Goal: Transaction & Acquisition: Book appointment/travel/reservation

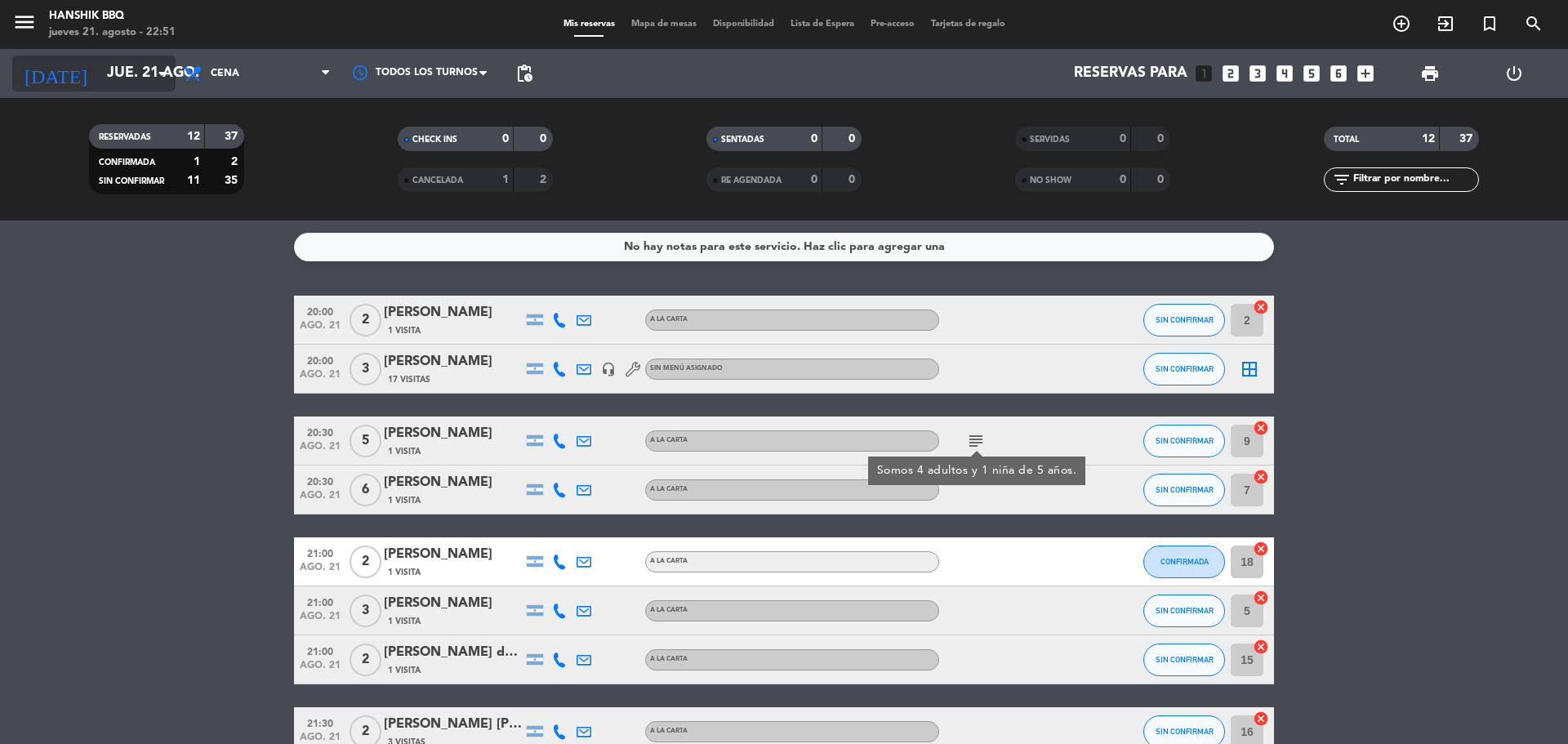
scroll to position [68, 0]
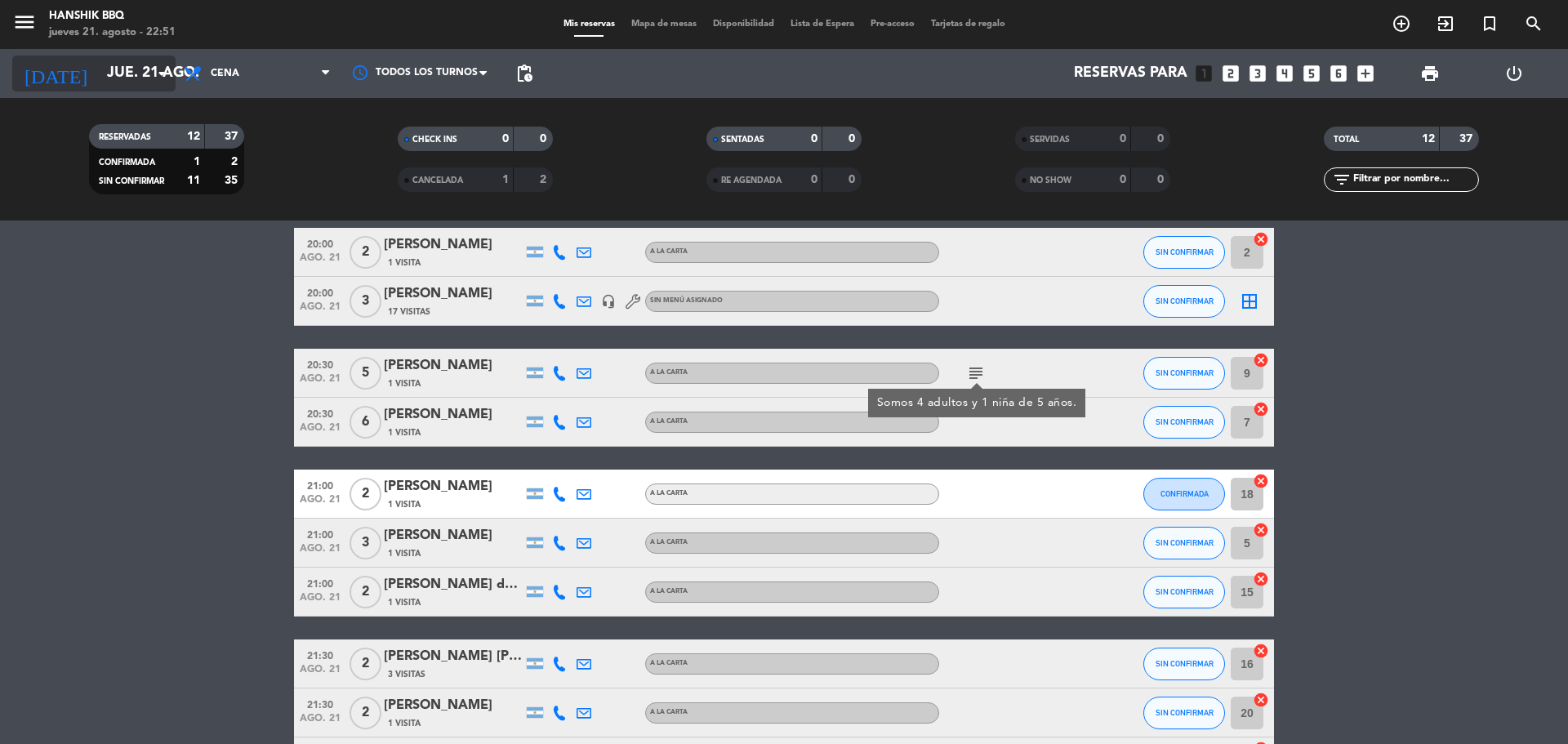
click at [132, 86] on input "jue. 21 ago." at bounding box center [194, 73] width 190 height 33
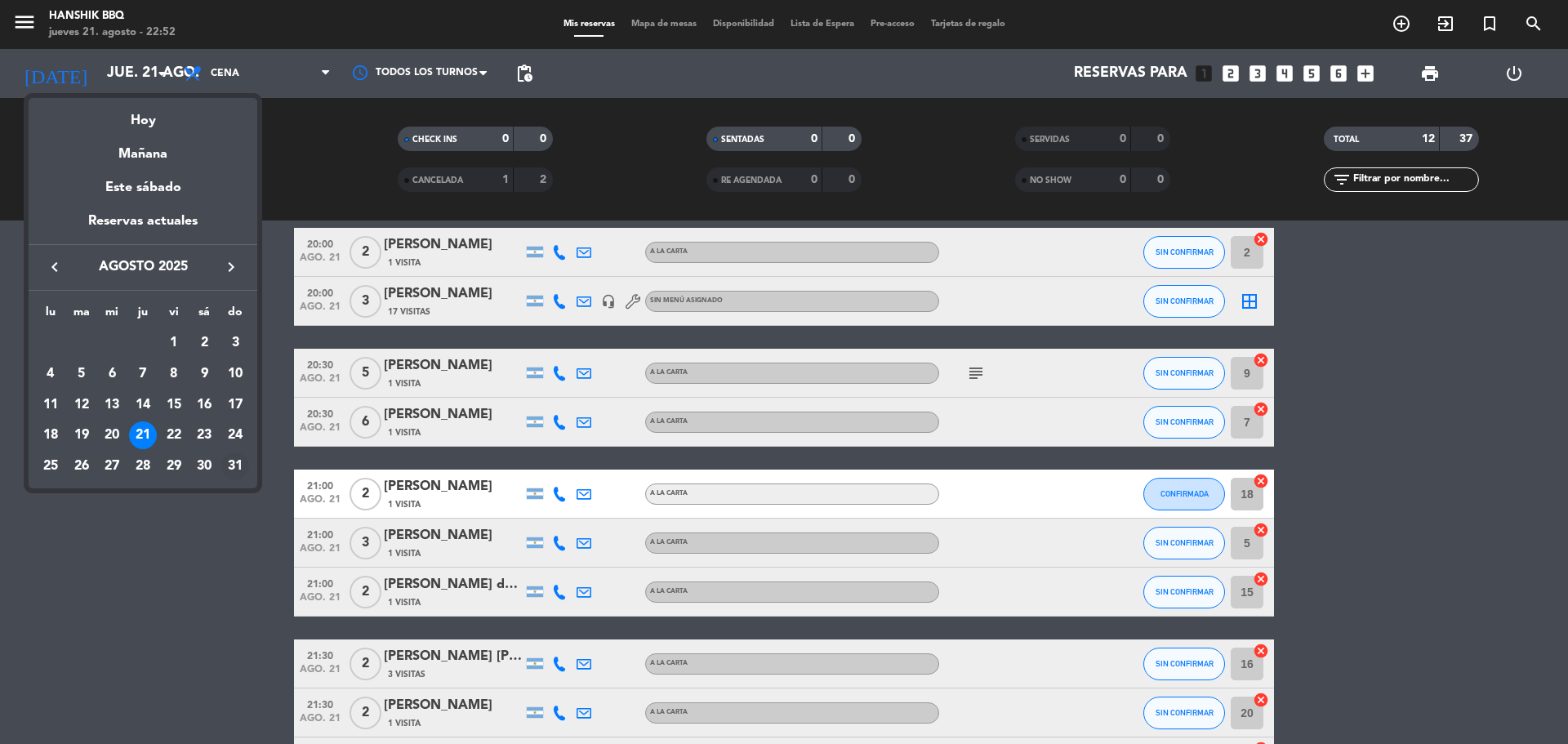
click at [244, 467] on div "31" at bounding box center [235, 466] width 28 height 28
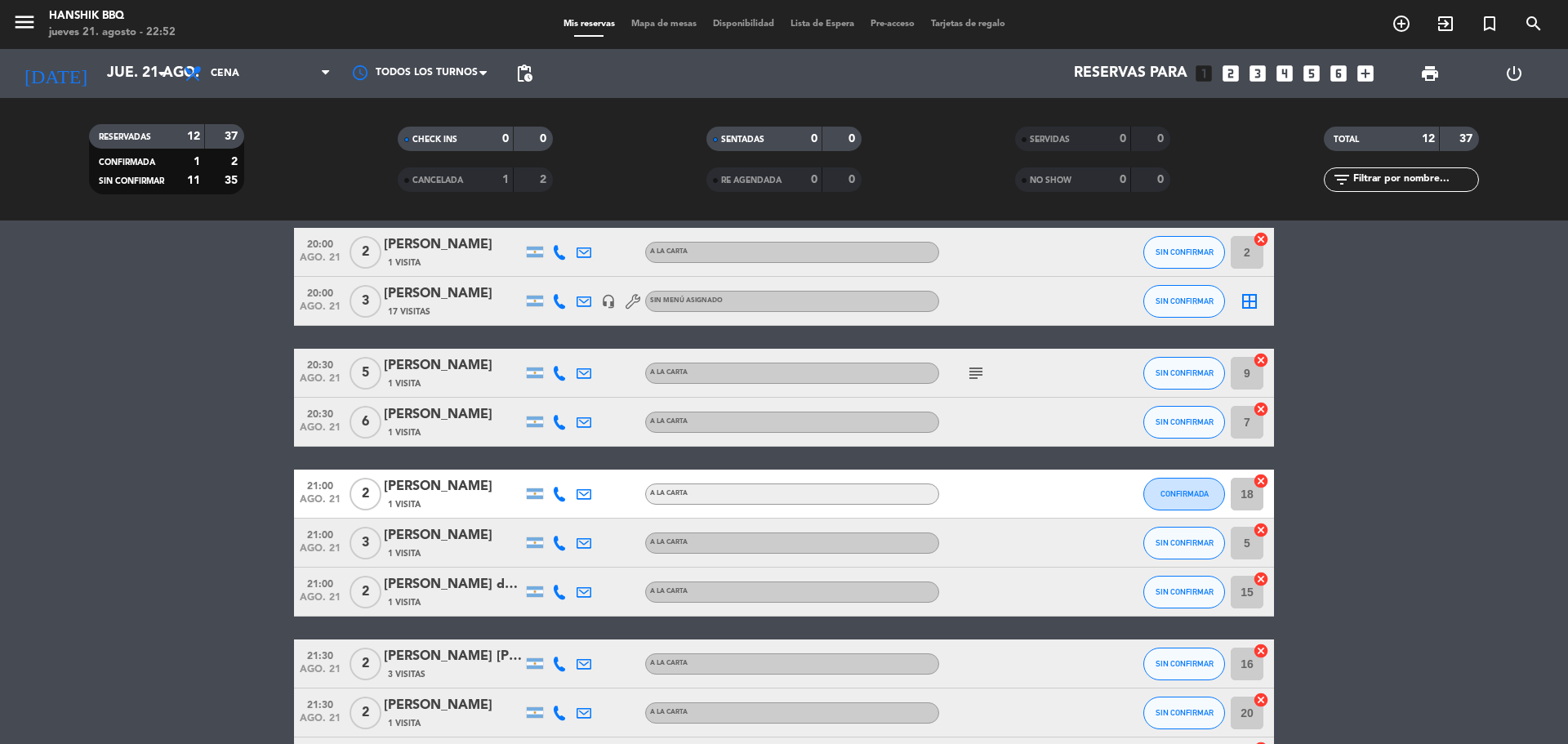
type input "dom. 31 ago."
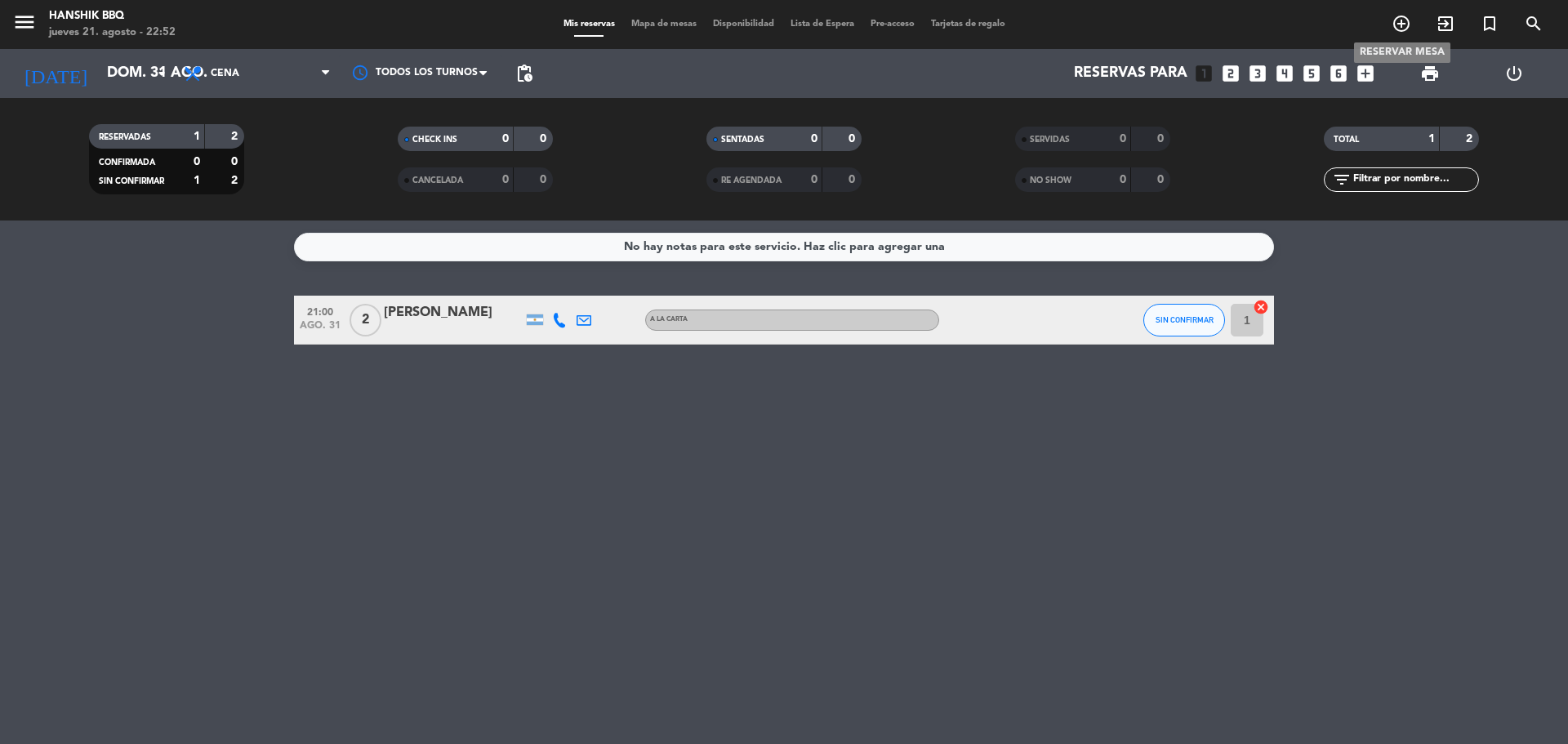
click at [1395, 18] on icon "add_circle_outline" at bounding box center [1400, 23] width 19 height 19
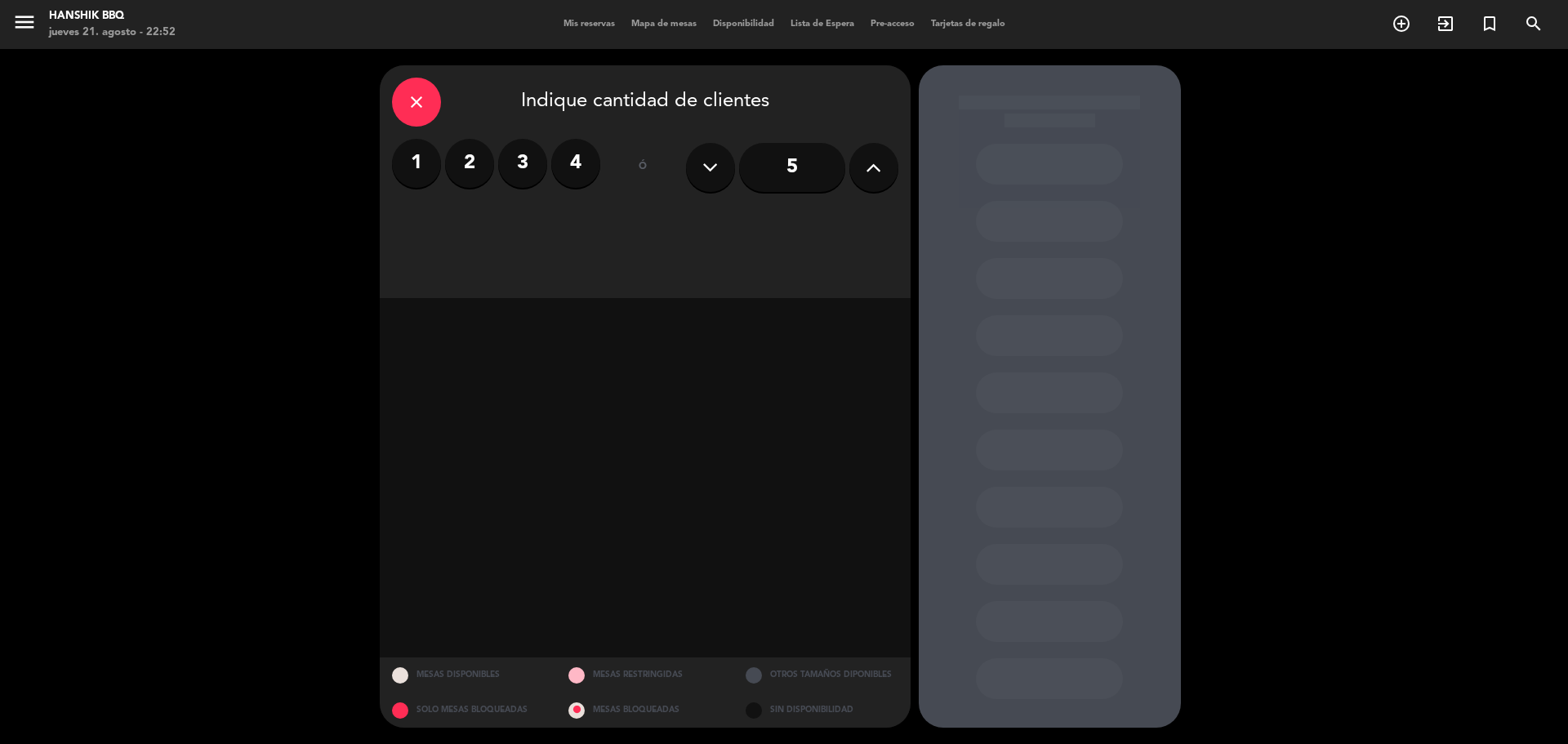
drag, startPoint x: 911, startPoint y: 161, endPoint x: 882, endPoint y: 164, distance: 29.2
click at [910, 161] on booking-flow-date-selector "close Indique cantidad de clientes 1 2 3 4 ó 5 MESAS DISPONIBLES MESAS RESTRING…" at bounding box center [649, 397] width 539 height 663
click at [882, 164] on button at bounding box center [874, 167] width 49 height 49
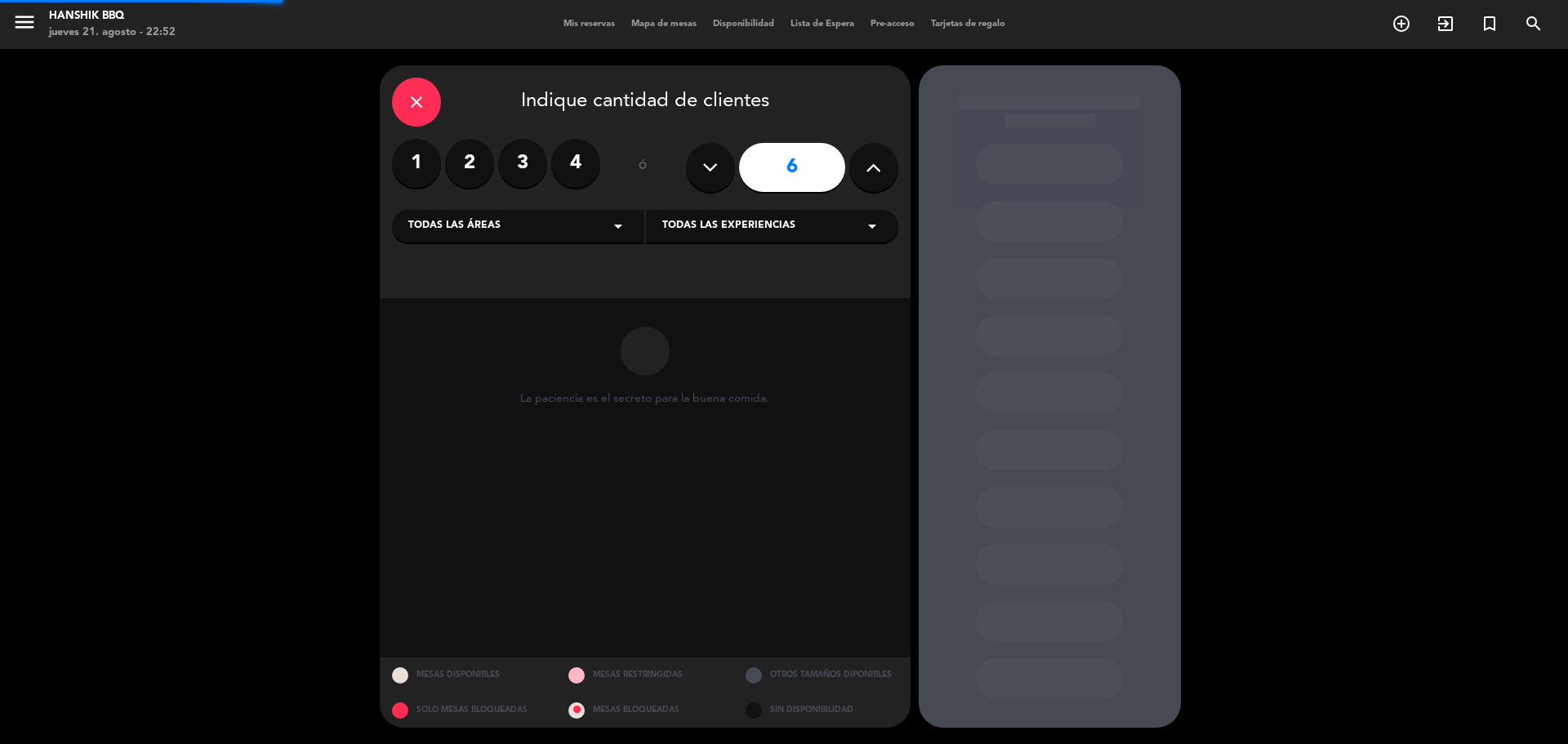
click at [882, 164] on button at bounding box center [874, 167] width 49 height 49
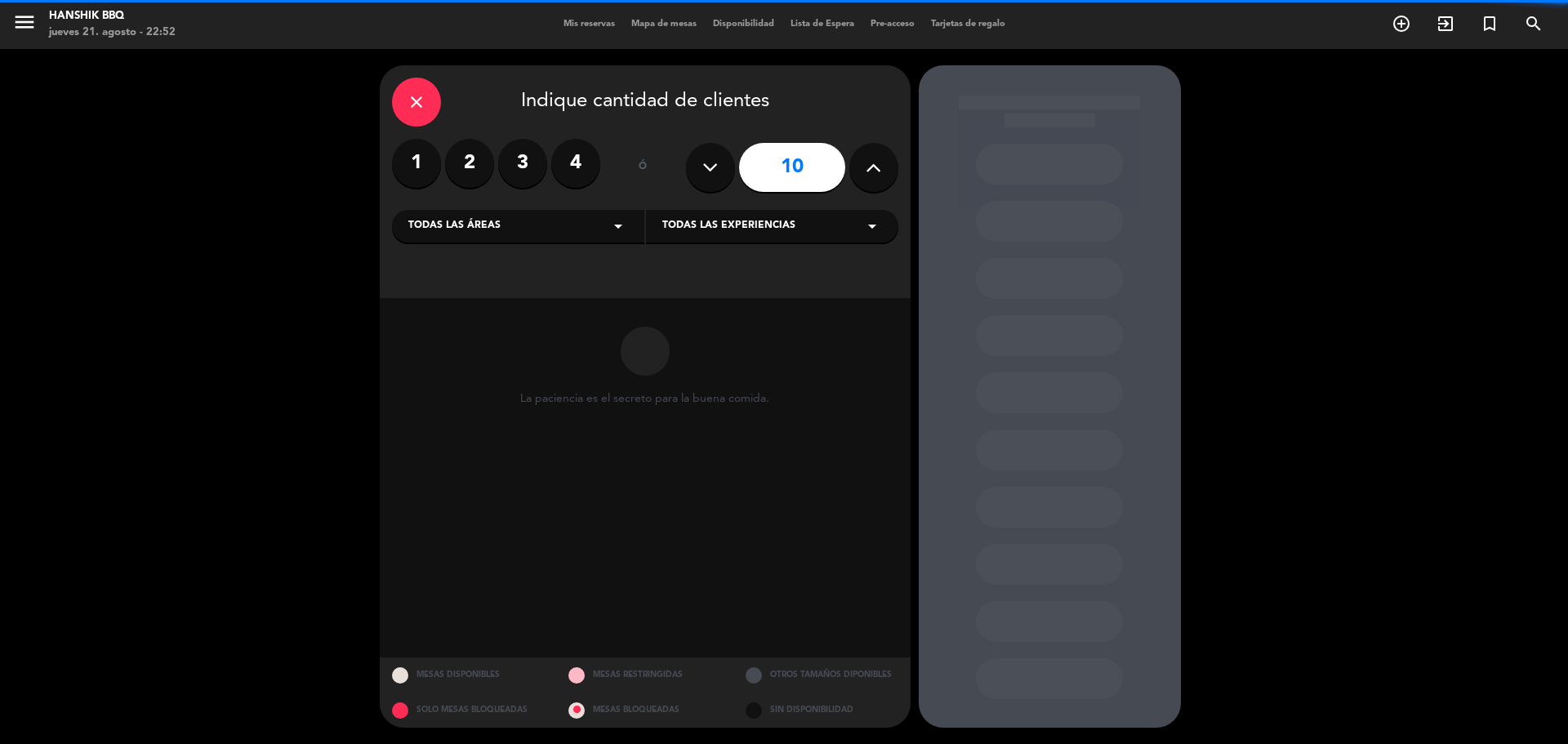
click at [882, 164] on button at bounding box center [874, 167] width 49 height 49
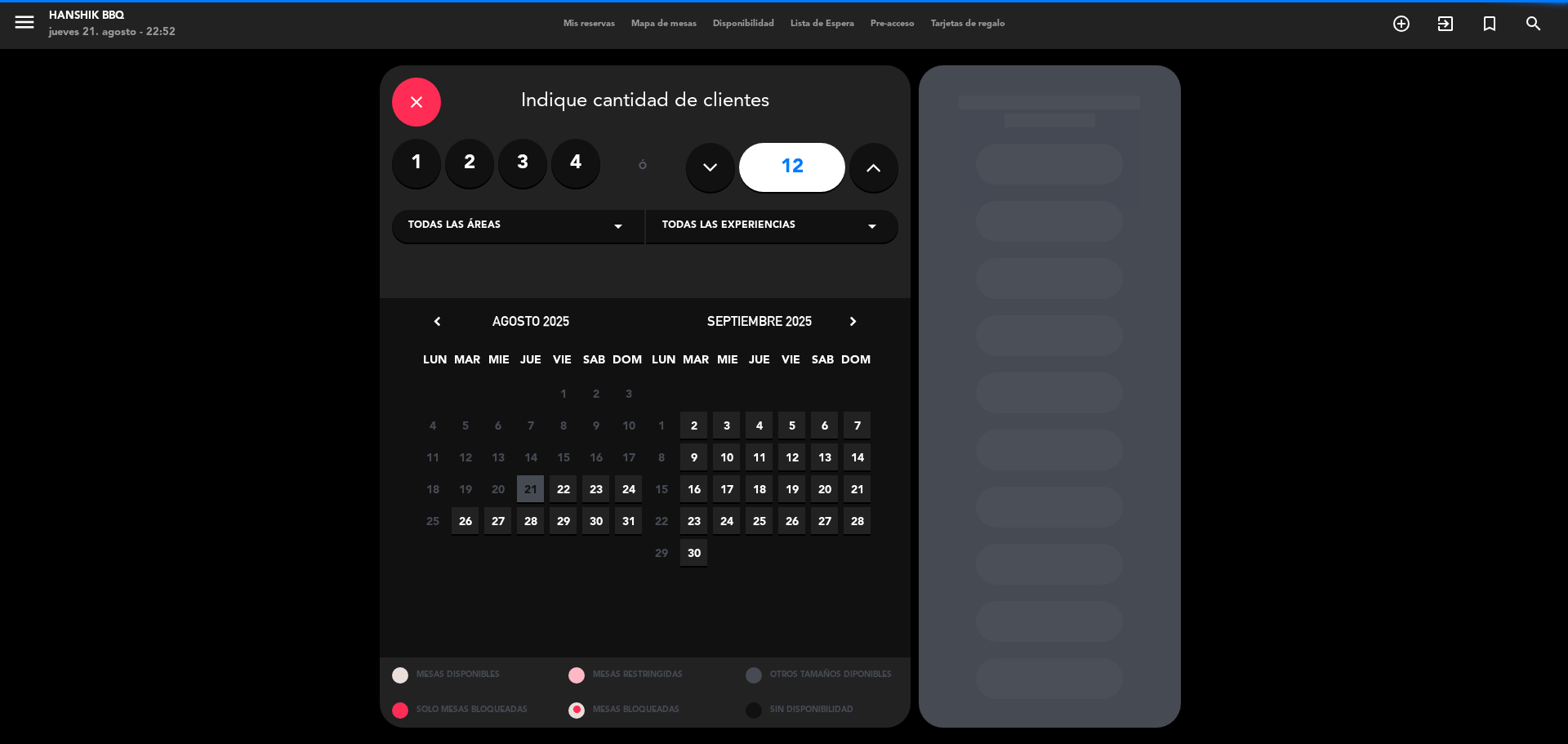
click at [882, 164] on button at bounding box center [874, 167] width 49 height 49
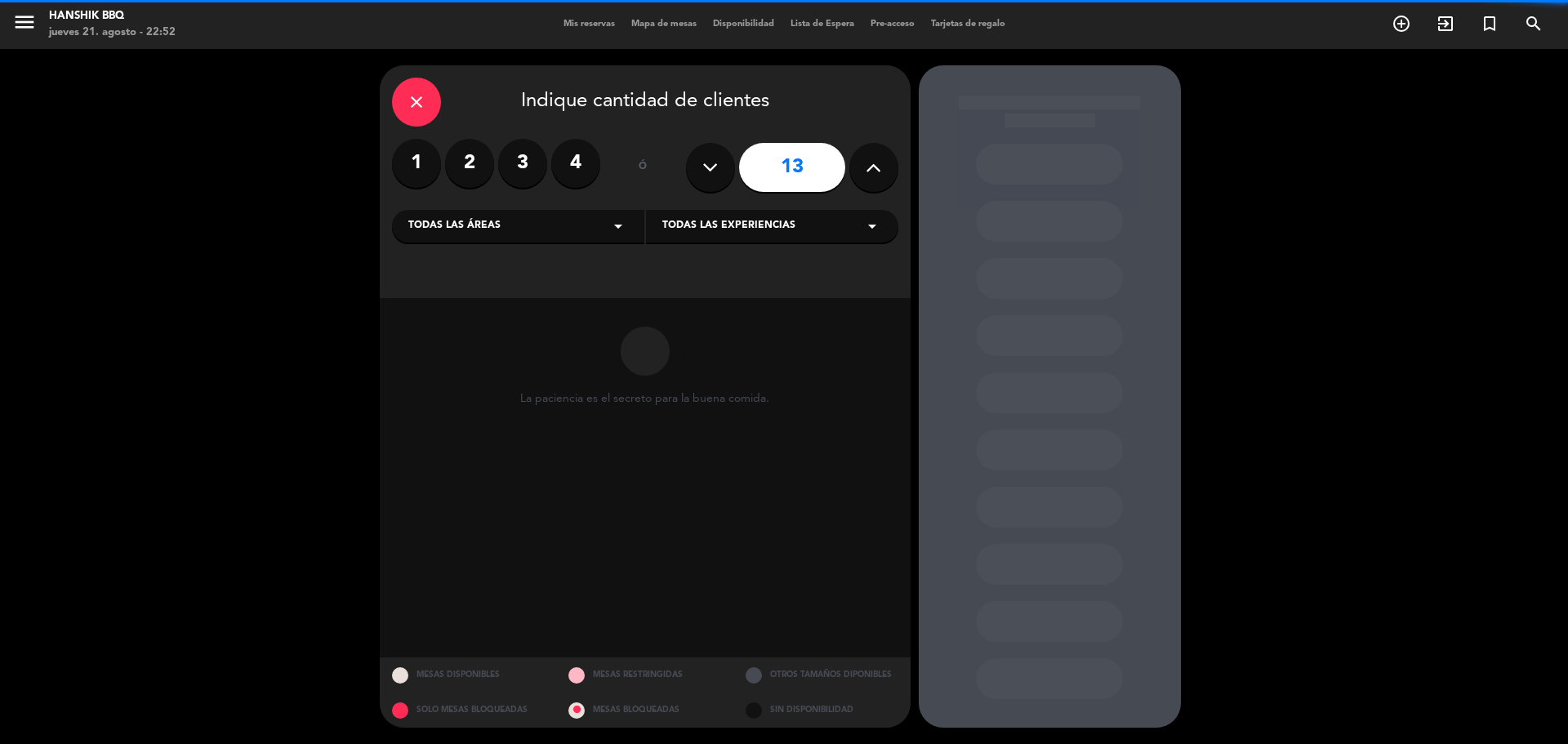
click at [882, 164] on button at bounding box center [874, 167] width 49 height 49
type input "14"
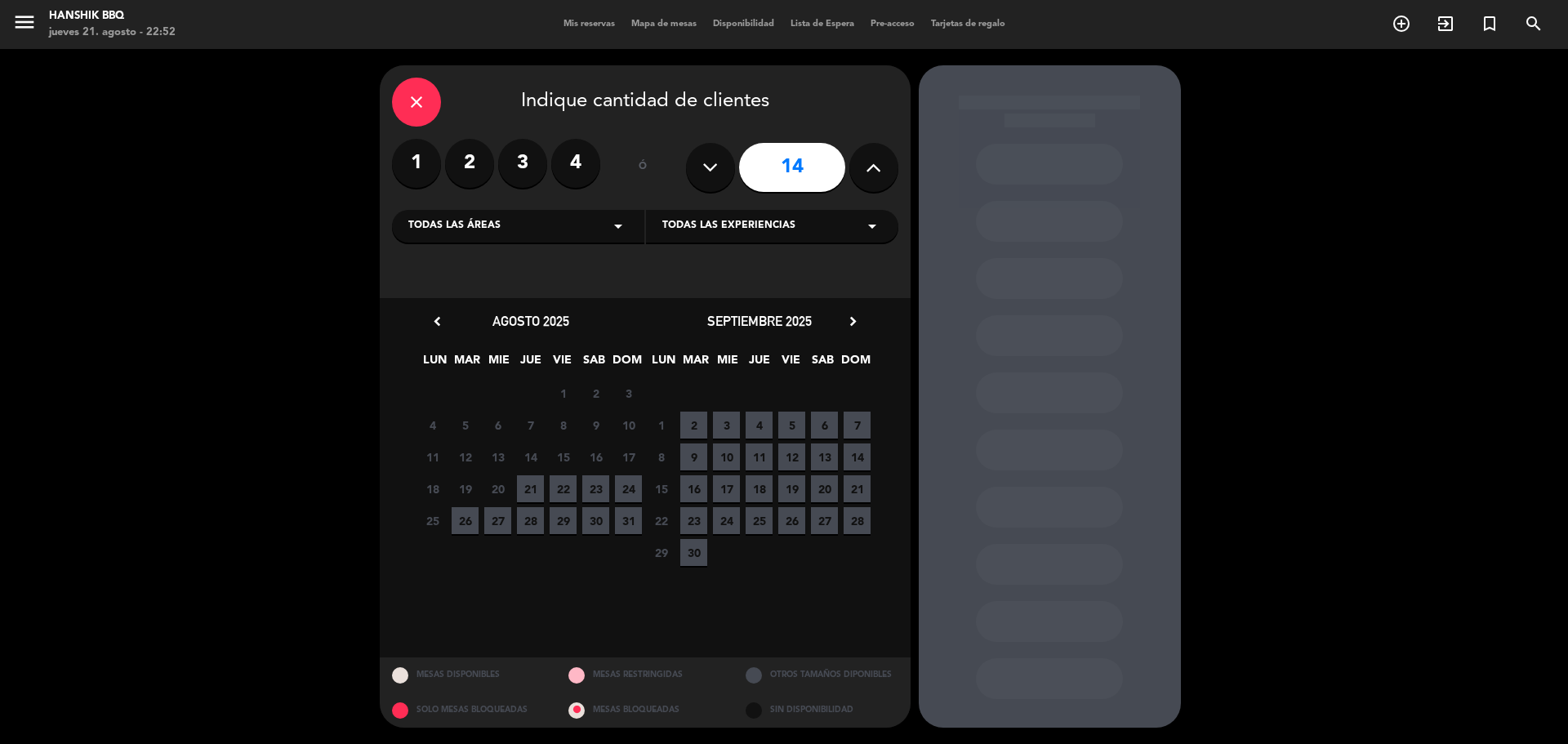
click at [636, 522] on span "31" at bounding box center [628, 521] width 27 height 27
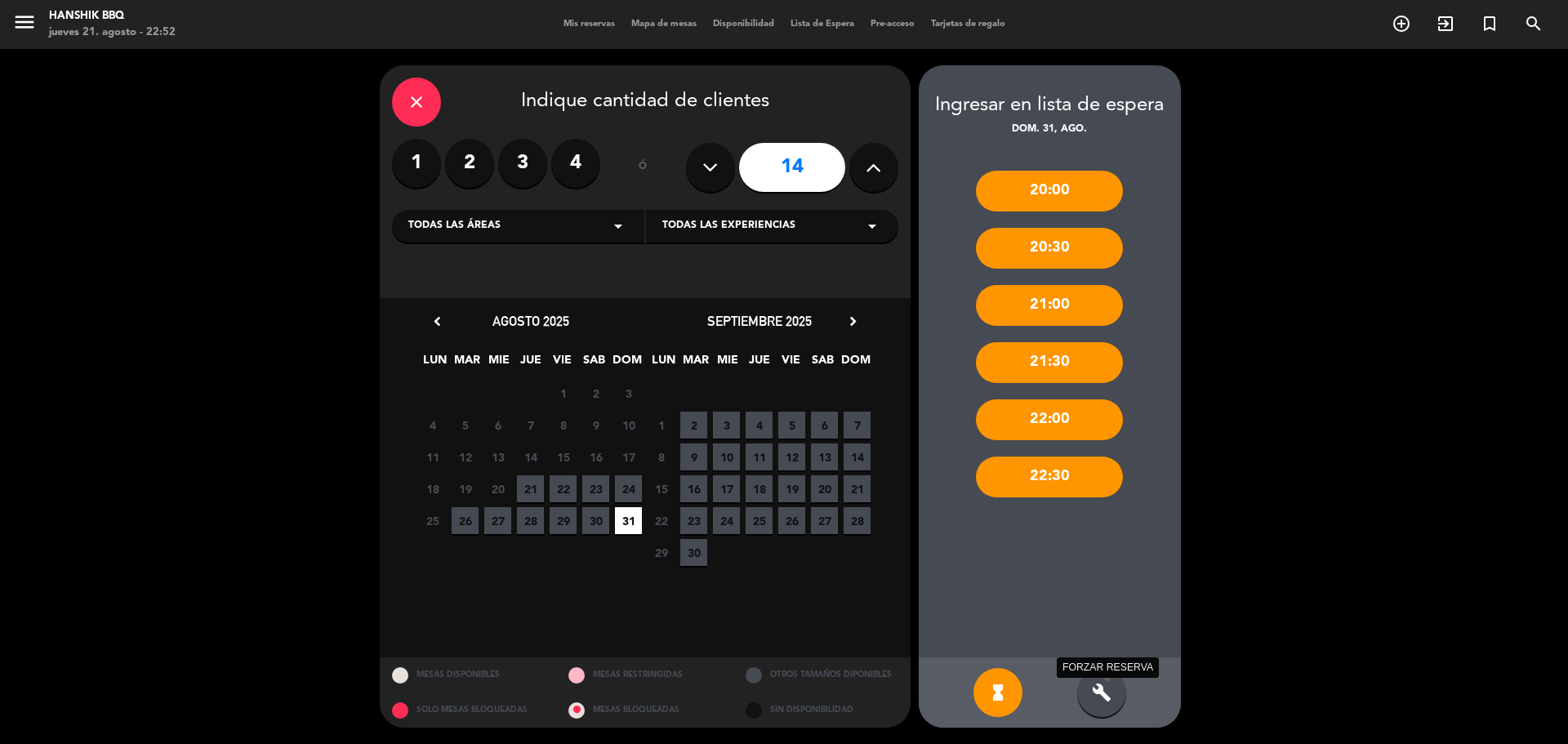
click at [1096, 689] on icon "build" at bounding box center [1101, 692] width 19 height 19
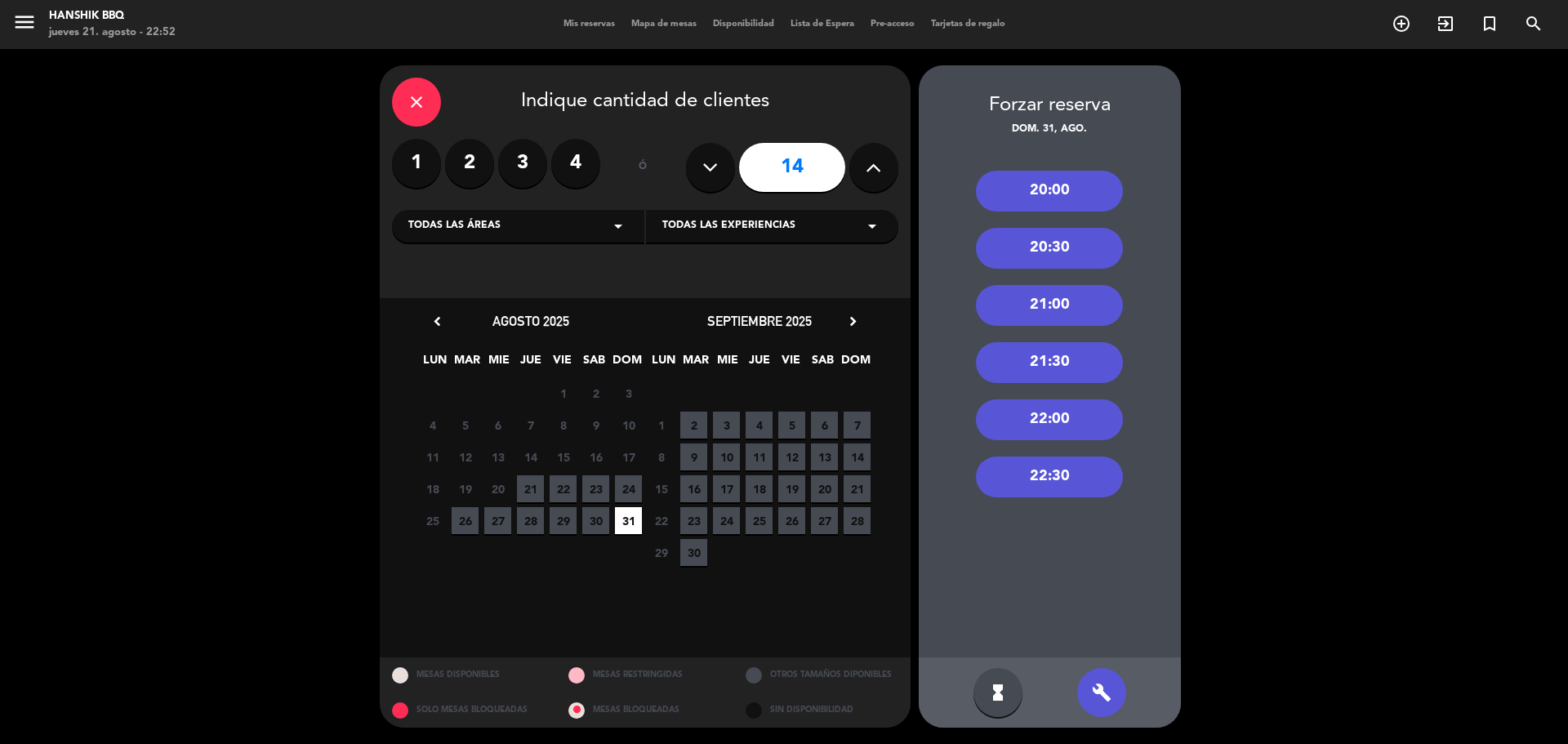
click at [1064, 300] on div "21:00" at bounding box center [1049, 305] width 147 height 41
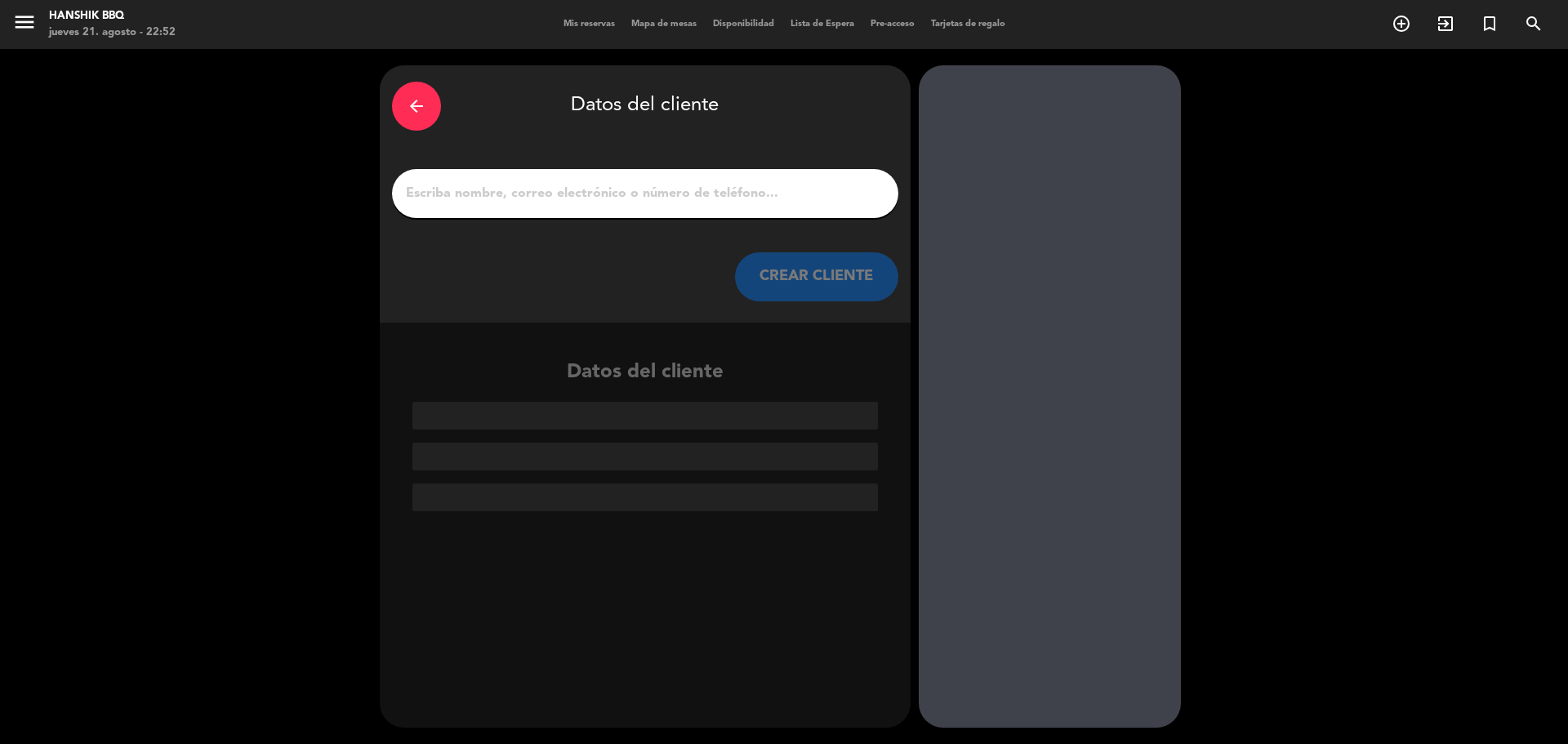
click at [569, 204] on input "1" at bounding box center [645, 193] width 482 height 23
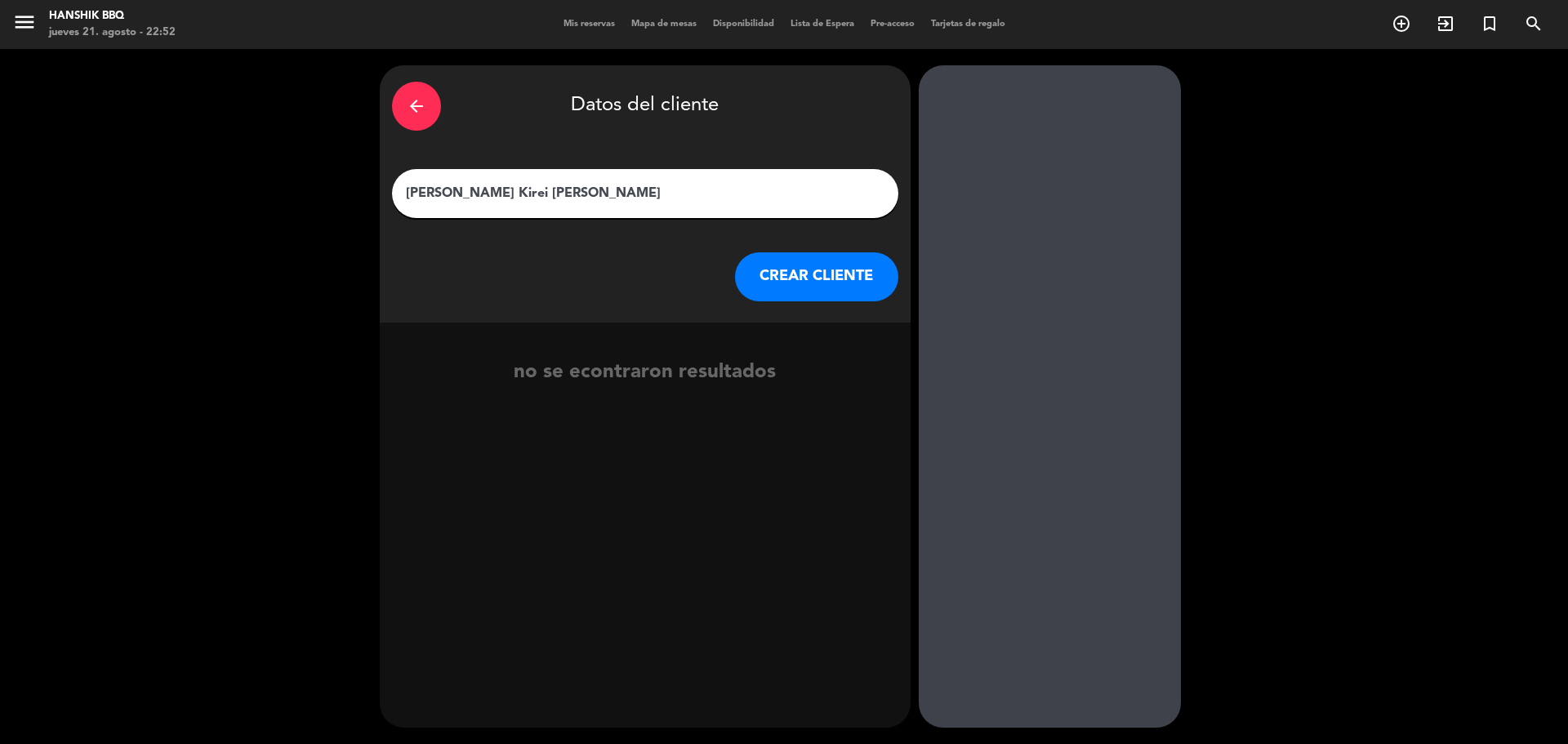
type input "[PERSON_NAME] Kirei [PERSON_NAME]"
click at [818, 282] on button "CREAR CLIENTE" at bounding box center [816, 277] width 164 height 49
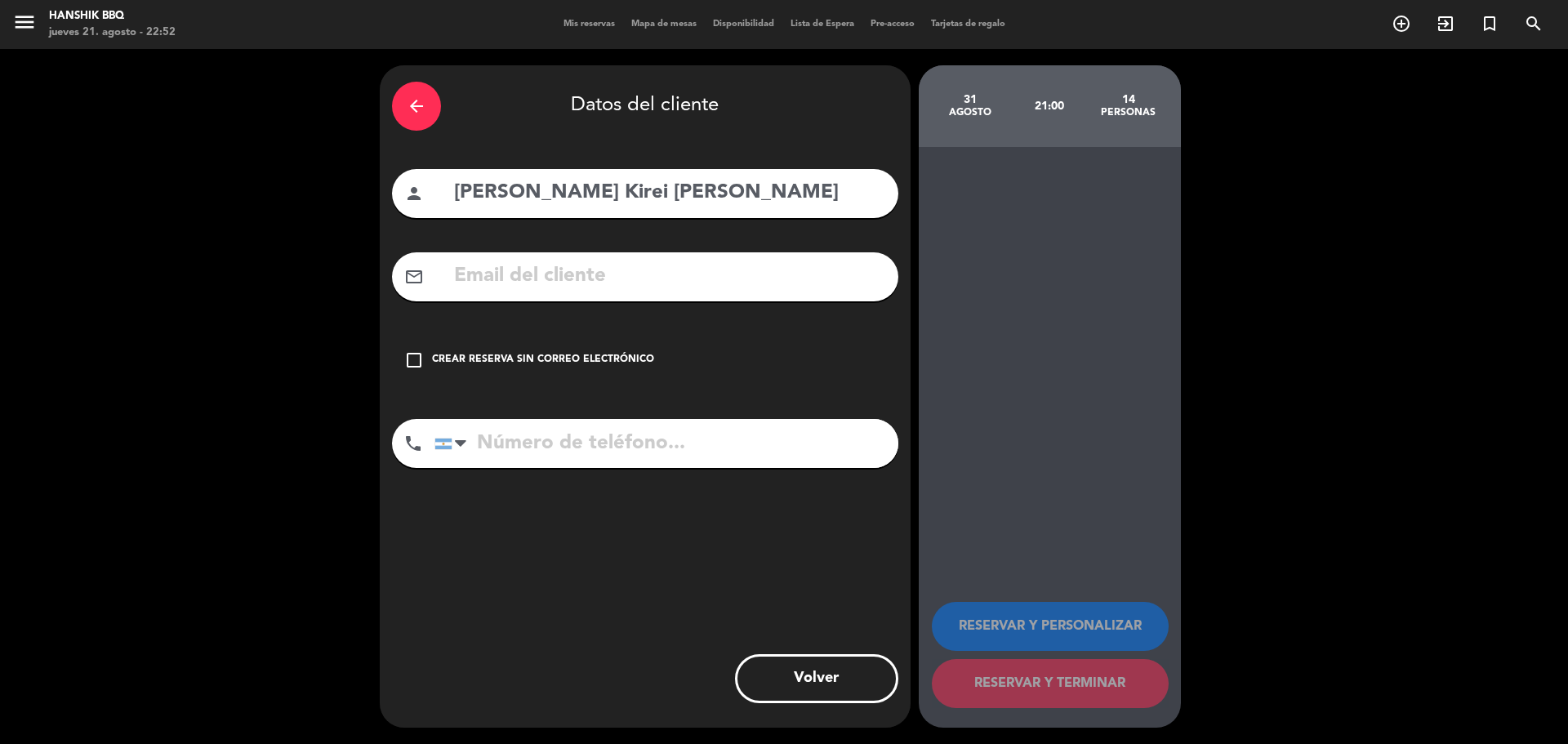
click at [636, 279] on input "text" at bounding box center [668, 277] width 434 height 34
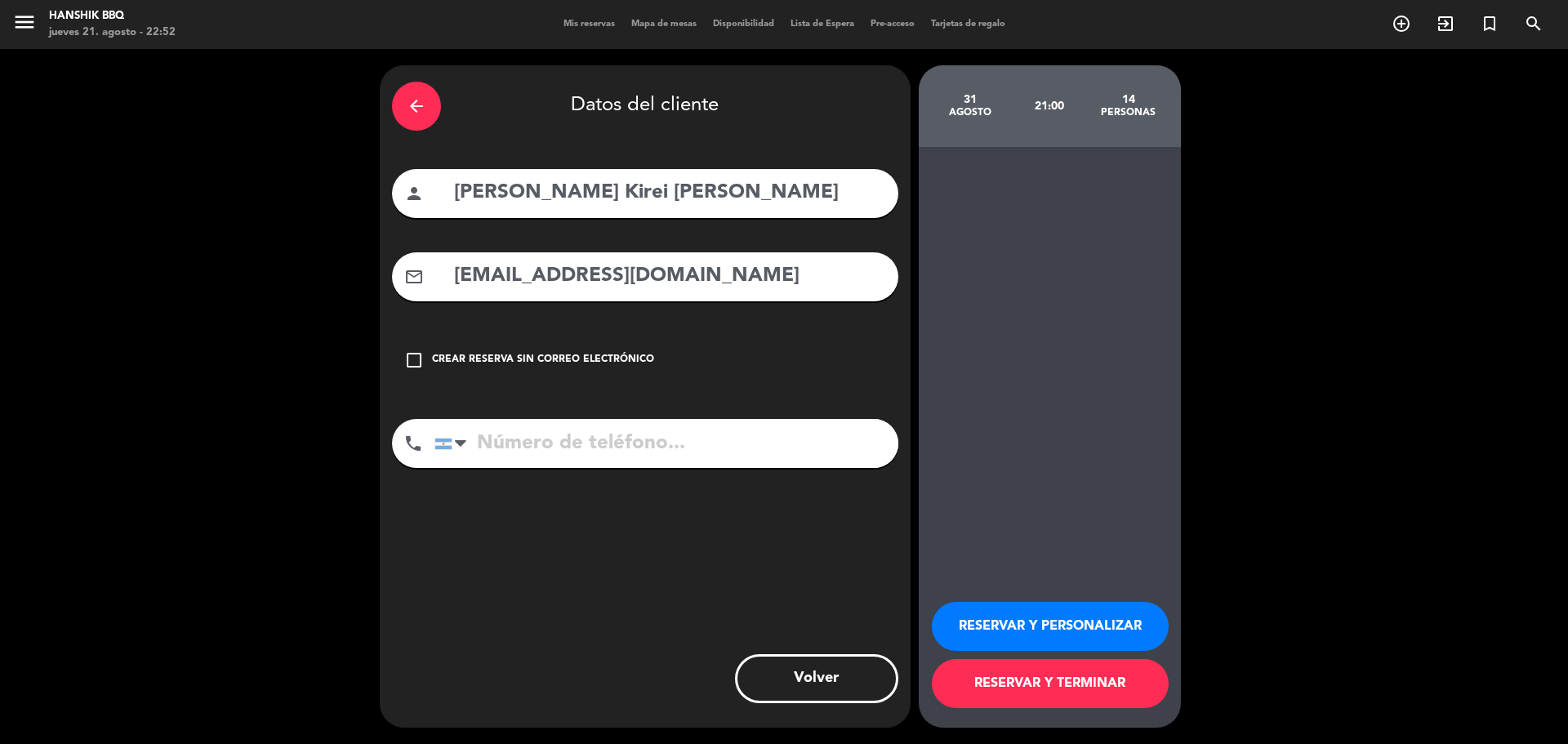
type input "[EMAIL_ADDRESS][DOMAIN_NAME]"
type input "3513422293"
click at [1009, 679] on button "RESERVAR Y TERMINAR" at bounding box center [1050, 684] width 236 height 49
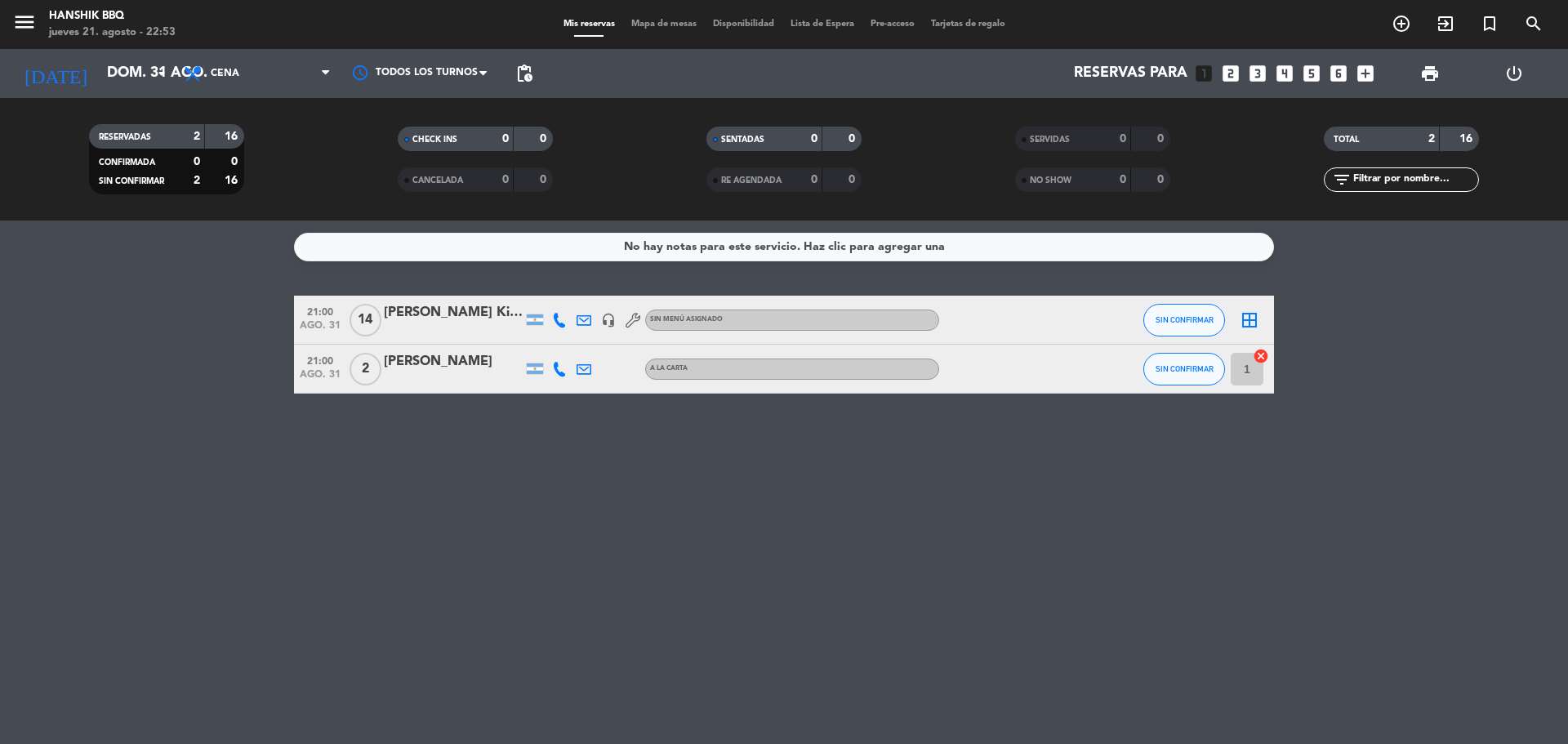
click at [558, 325] on icon at bounding box center [559, 320] width 15 height 15
click at [594, 289] on span at bounding box center [600, 294] width 13 height 13
click at [231, 373] on bookings-row "21:00 ago. 31 14 [PERSON_NAME] Kirei [PERSON_NAME] [PHONE_NUMBER] Copiar conten…" at bounding box center [784, 345] width 1568 height 98
click at [138, 72] on input "dom. 31 ago." at bounding box center [194, 73] width 190 height 33
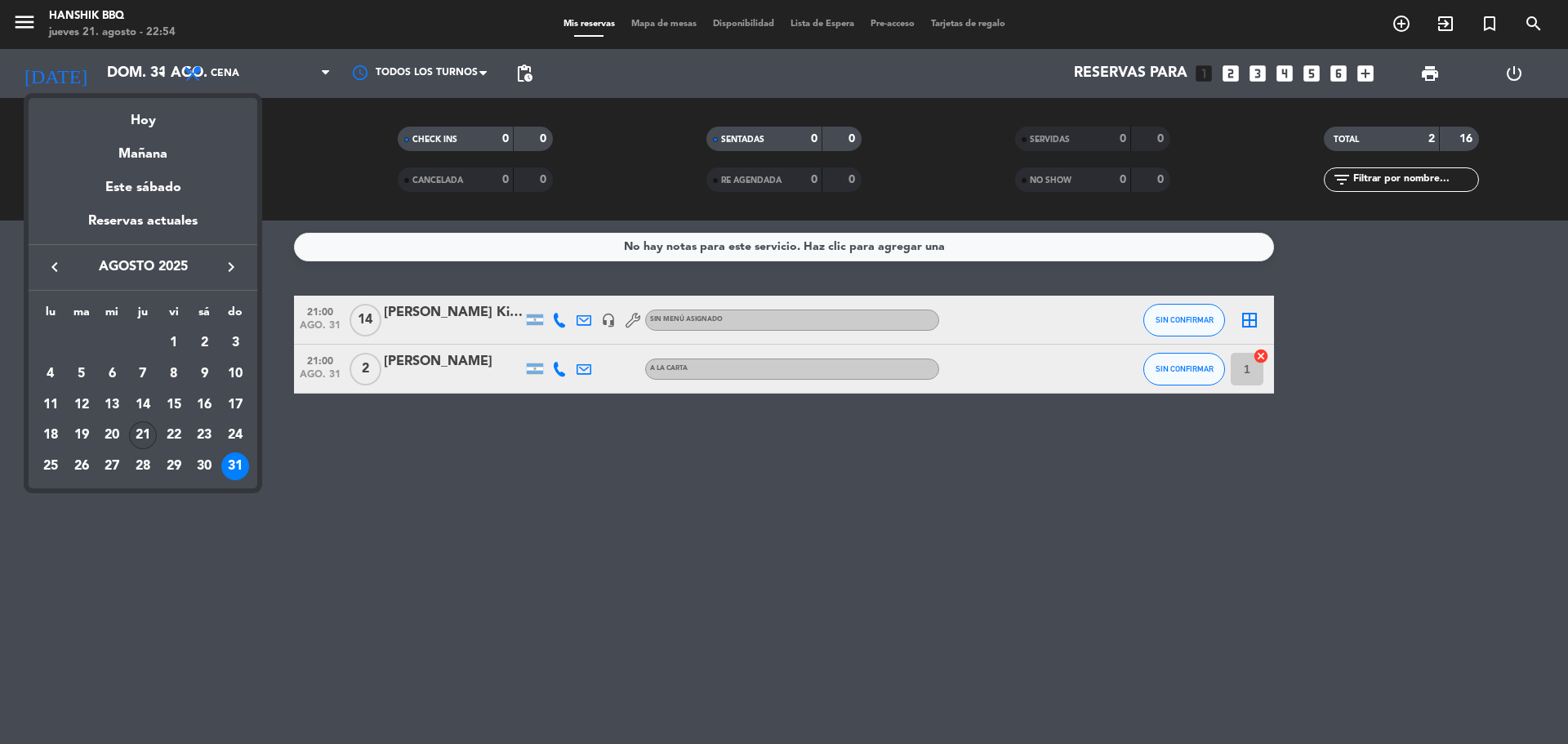
click at [142, 443] on div "21" at bounding box center [143, 434] width 28 height 28
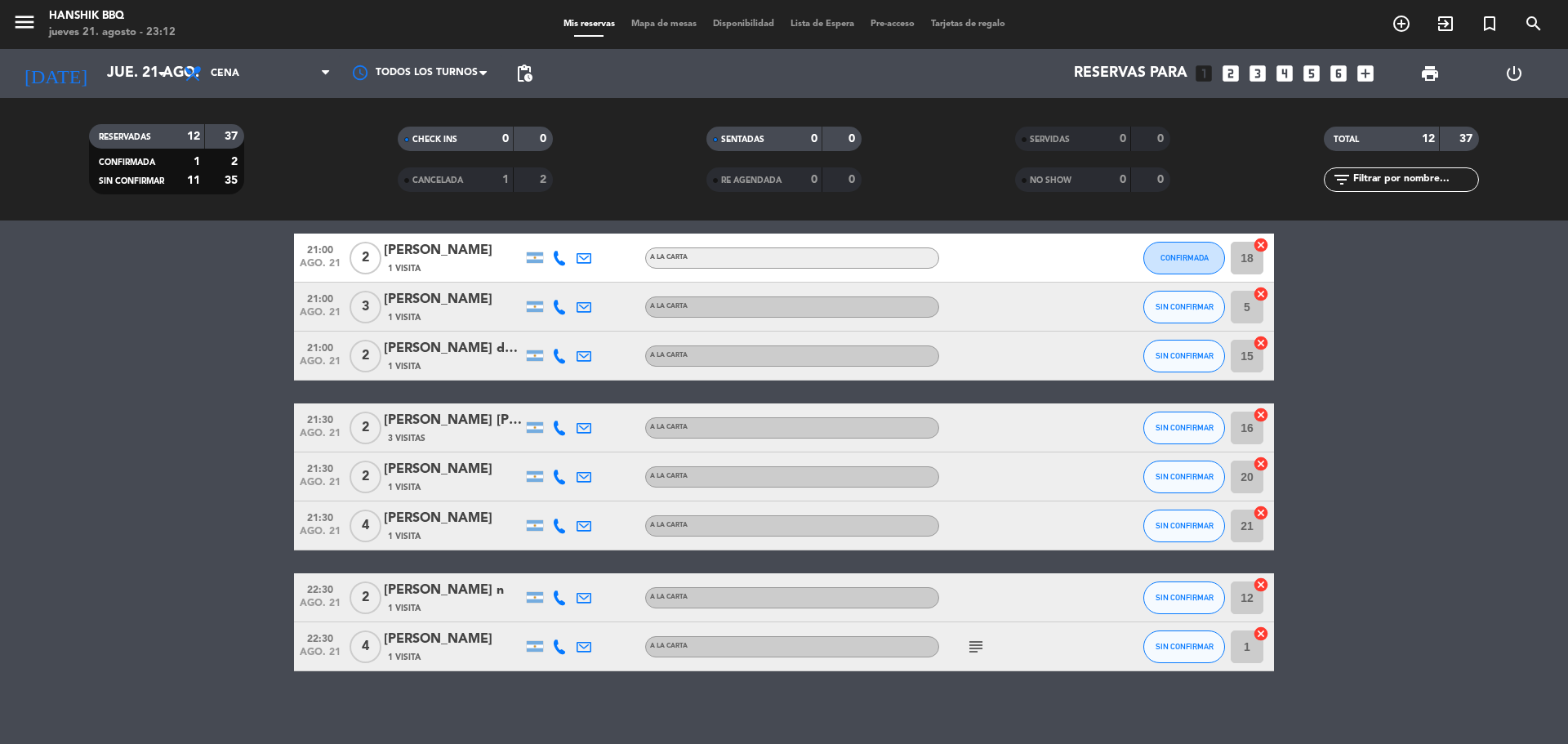
scroll to position [313, 0]
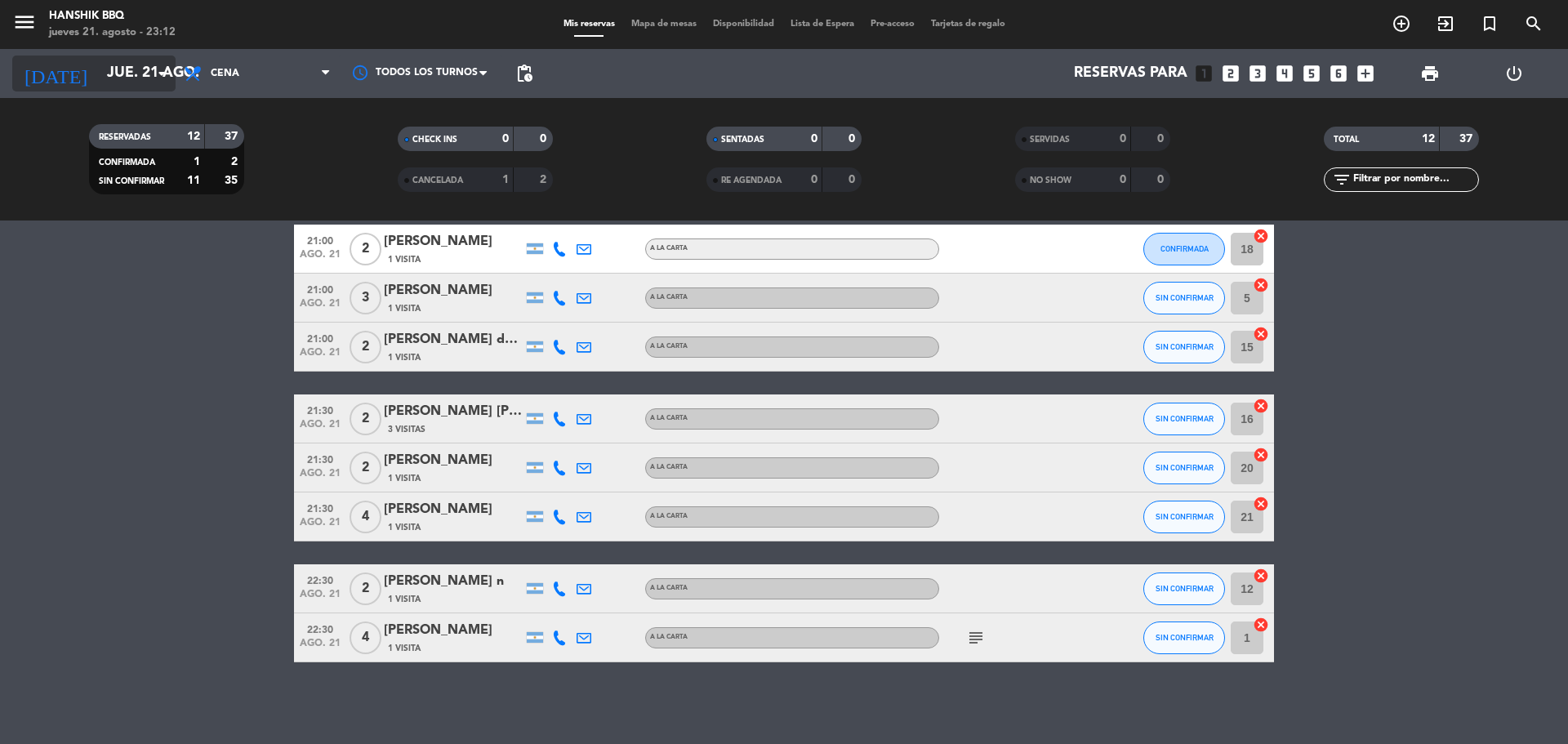
click at [147, 76] on input "jue. 21 ago." at bounding box center [194, 73] width 190 height 33
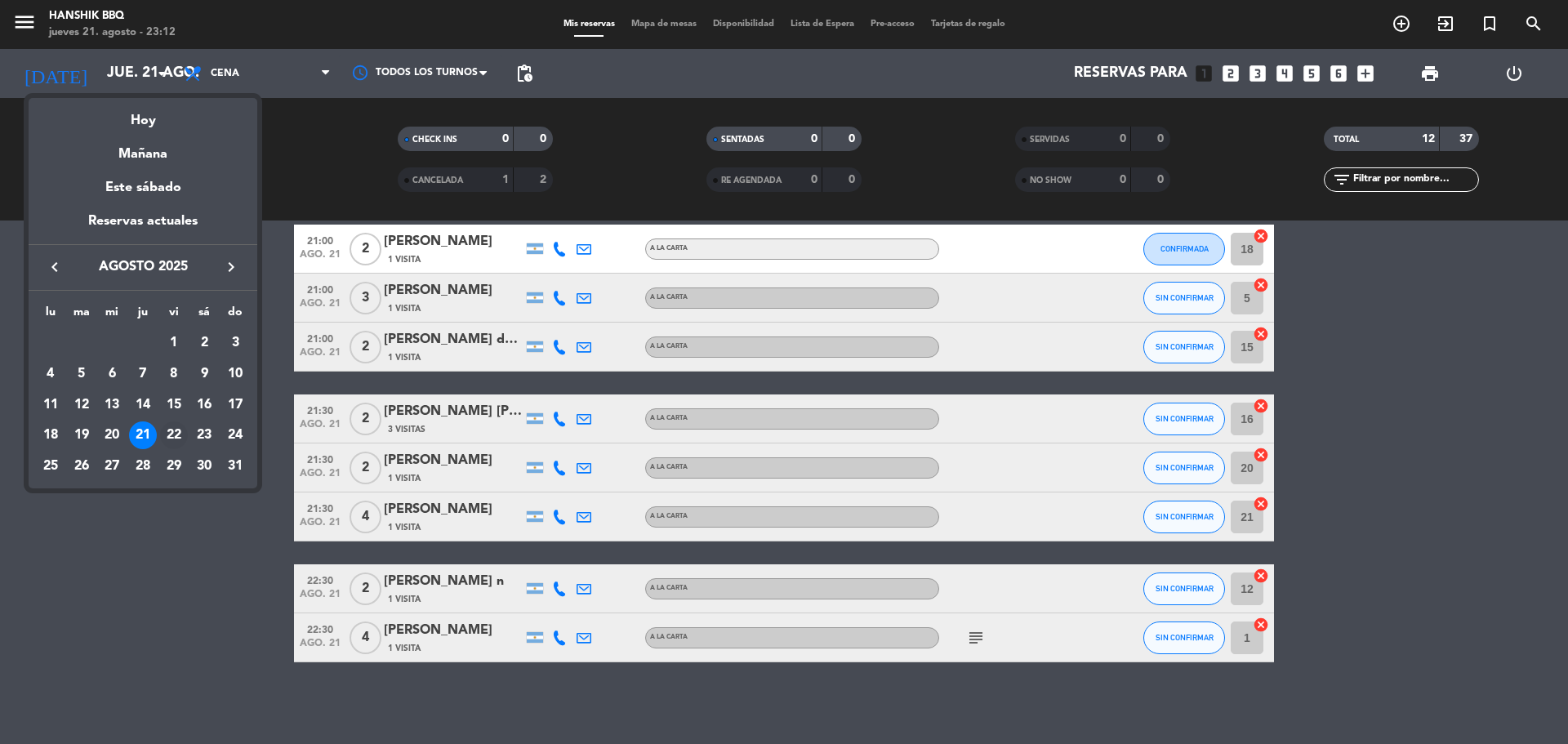
click at [180, 432] on div "22" at bounding box center [174, 434] width 28 height 28
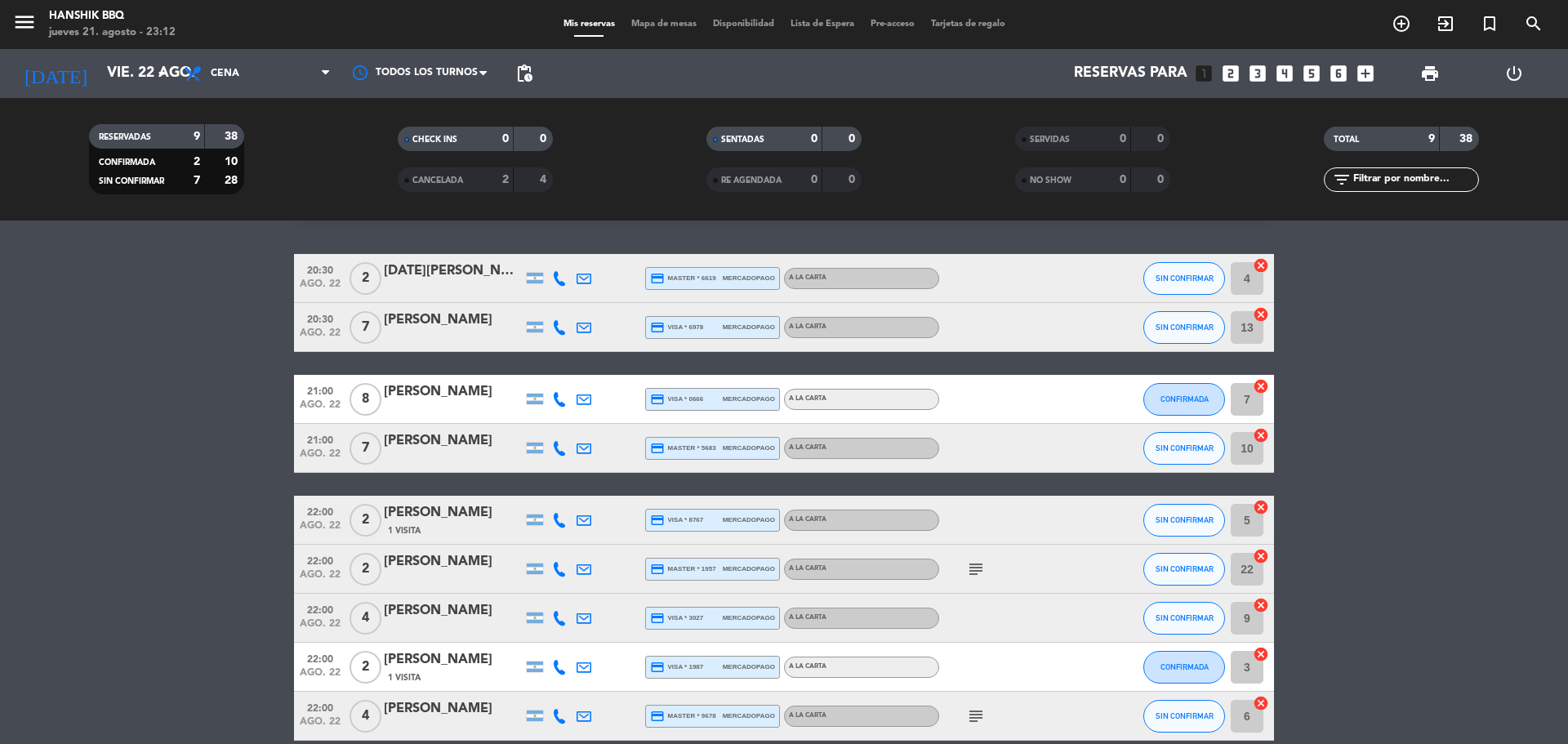
scroll to position [39, 0]
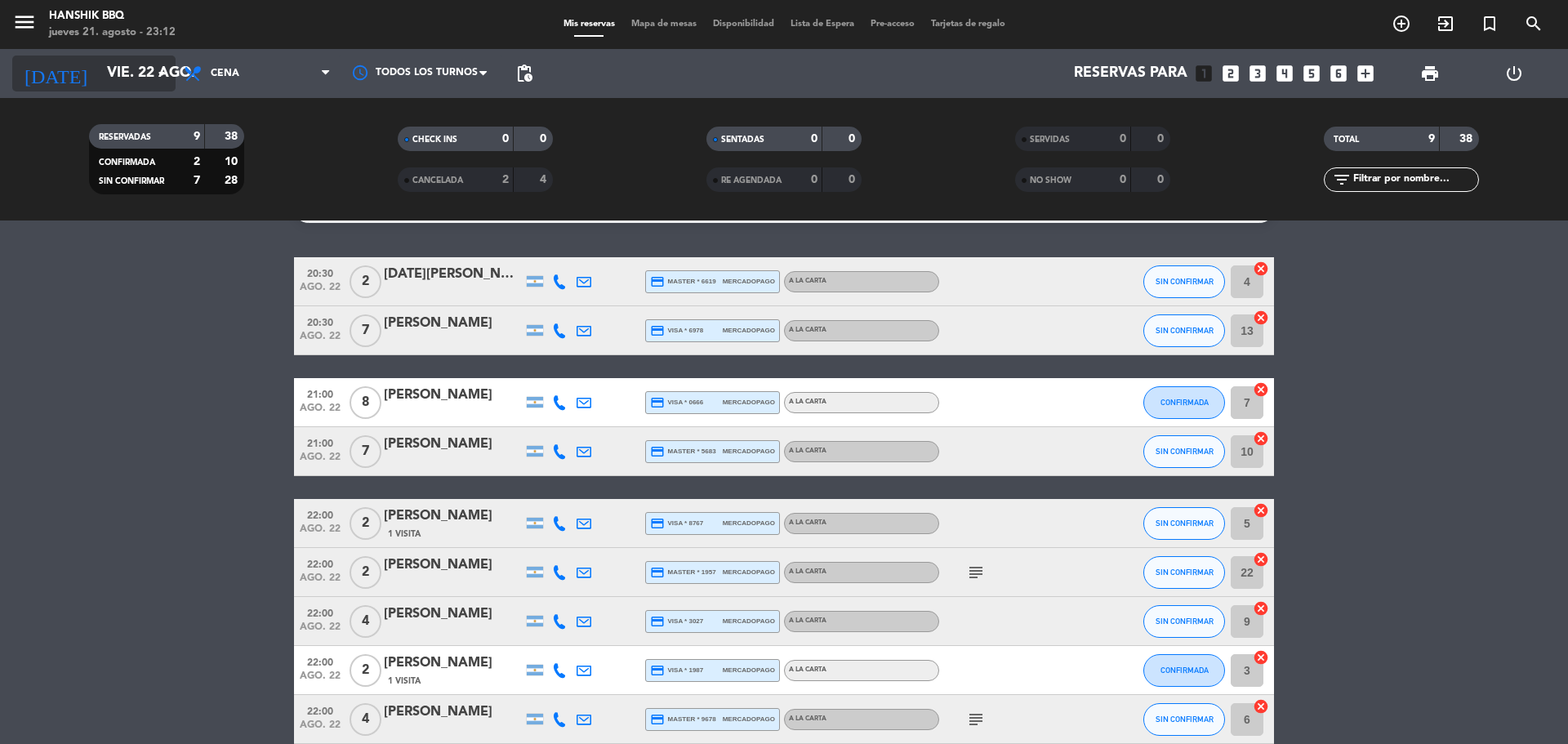
click at [154, 86] on input "vie. 22 ago." at bounding box center [194, 73] width 190 height 33
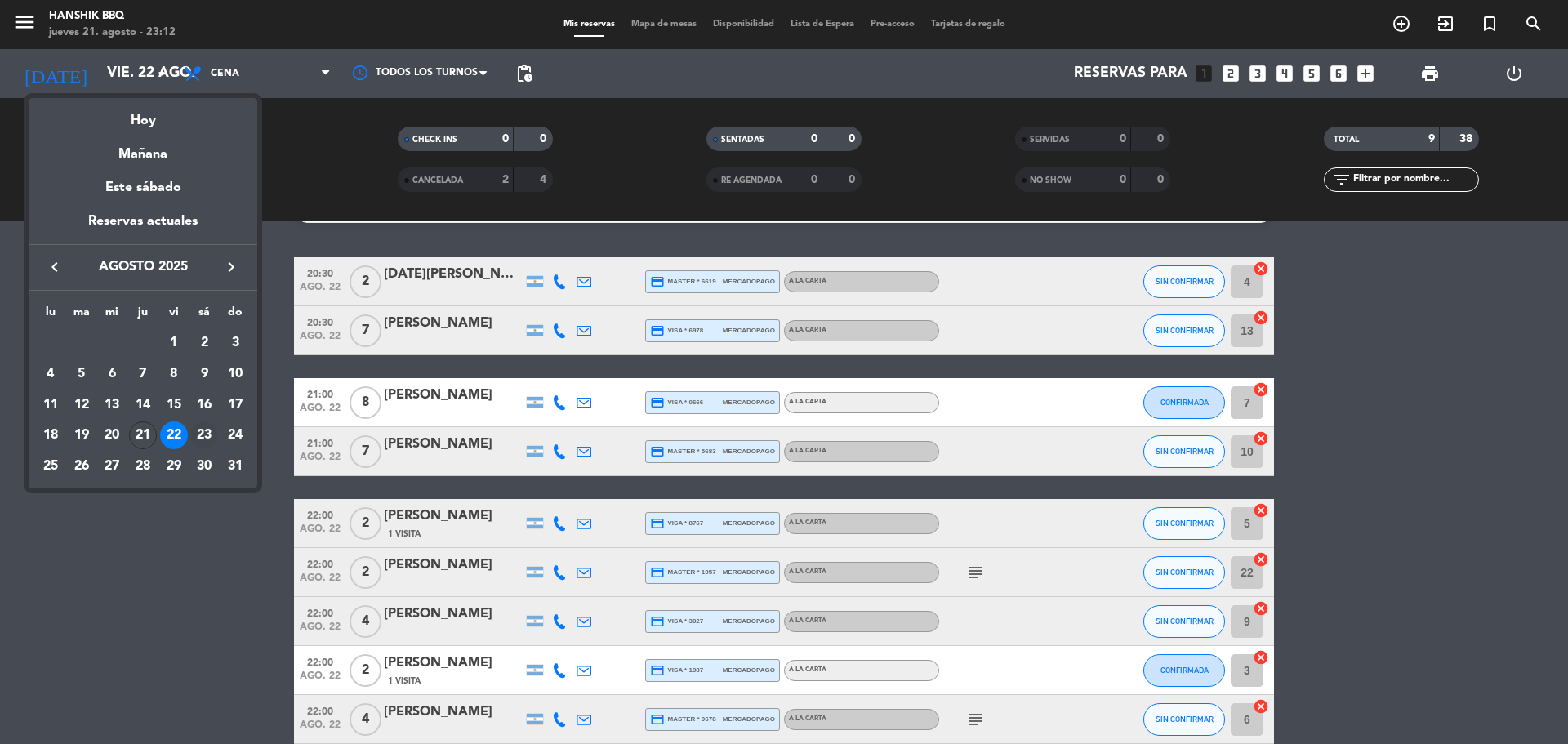
click at [202, 438] on div "23" at bounding box center [204, 434] width 28 height 28
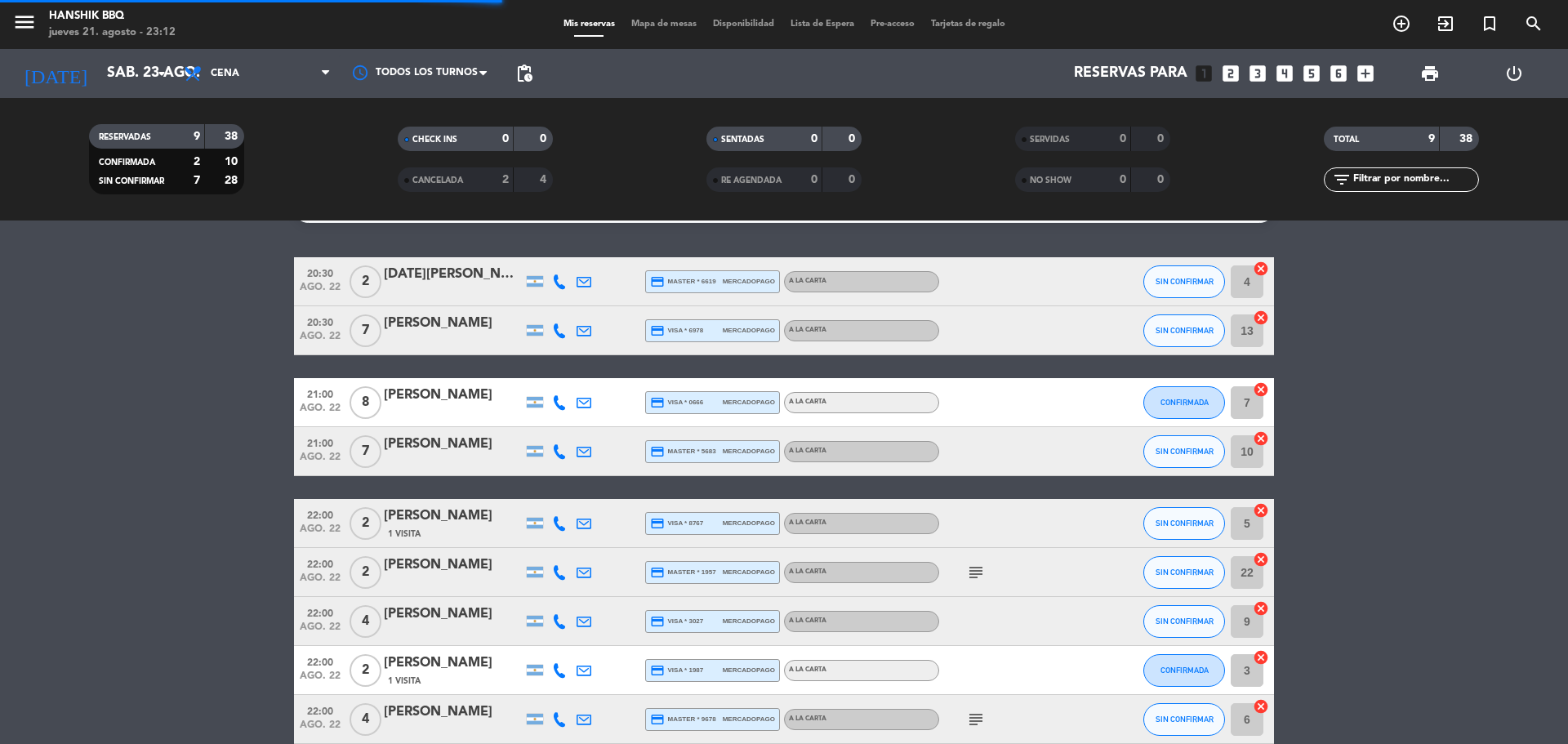
scroll to position [0, 0]
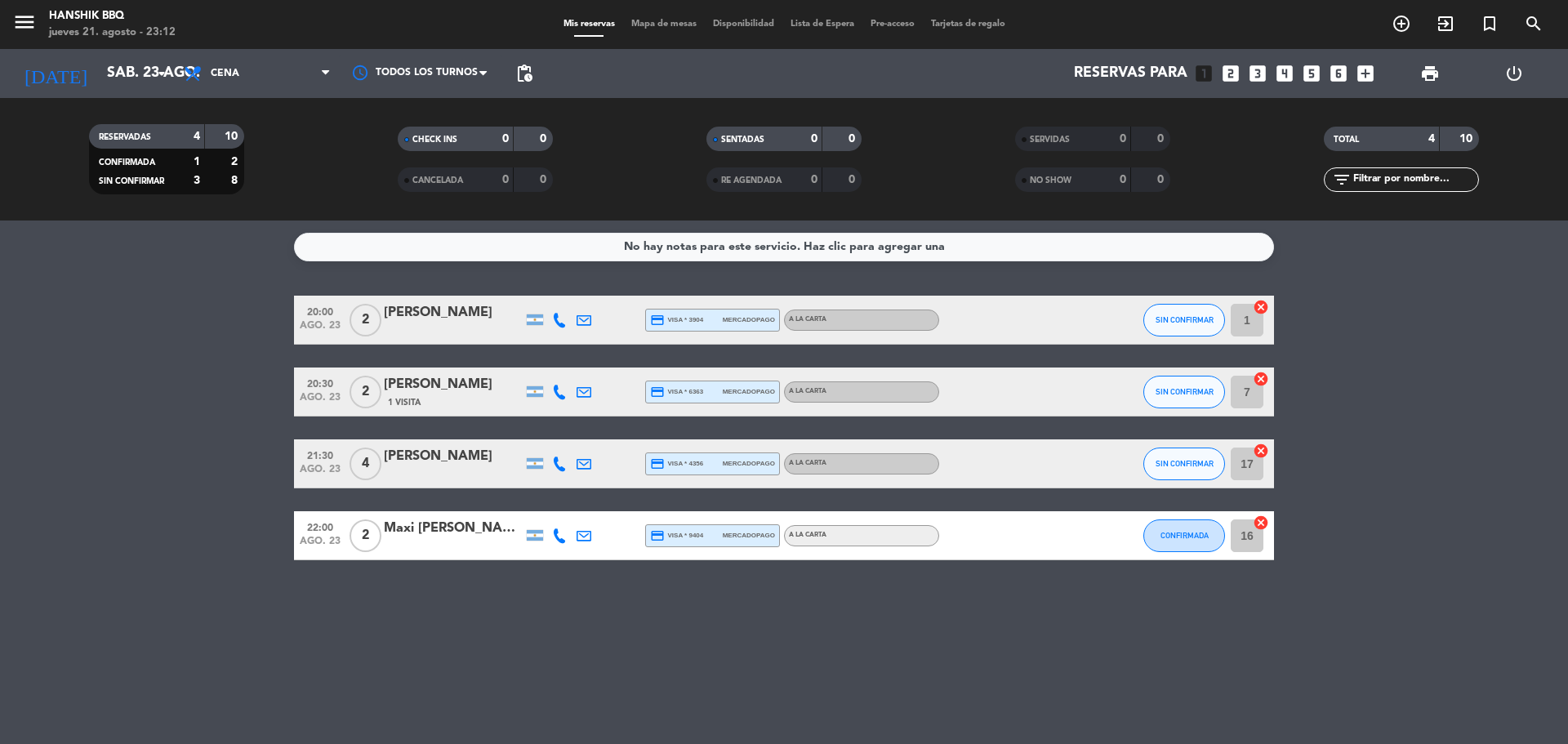
click at [169, 139] on div "4" at bounding box center [184, 137] width 33 height 18
click at [158, 90] on div "[DATE] sáb. 23 ago. arrow_drop_down" at bounding box center [94, 73] width 164 height 36
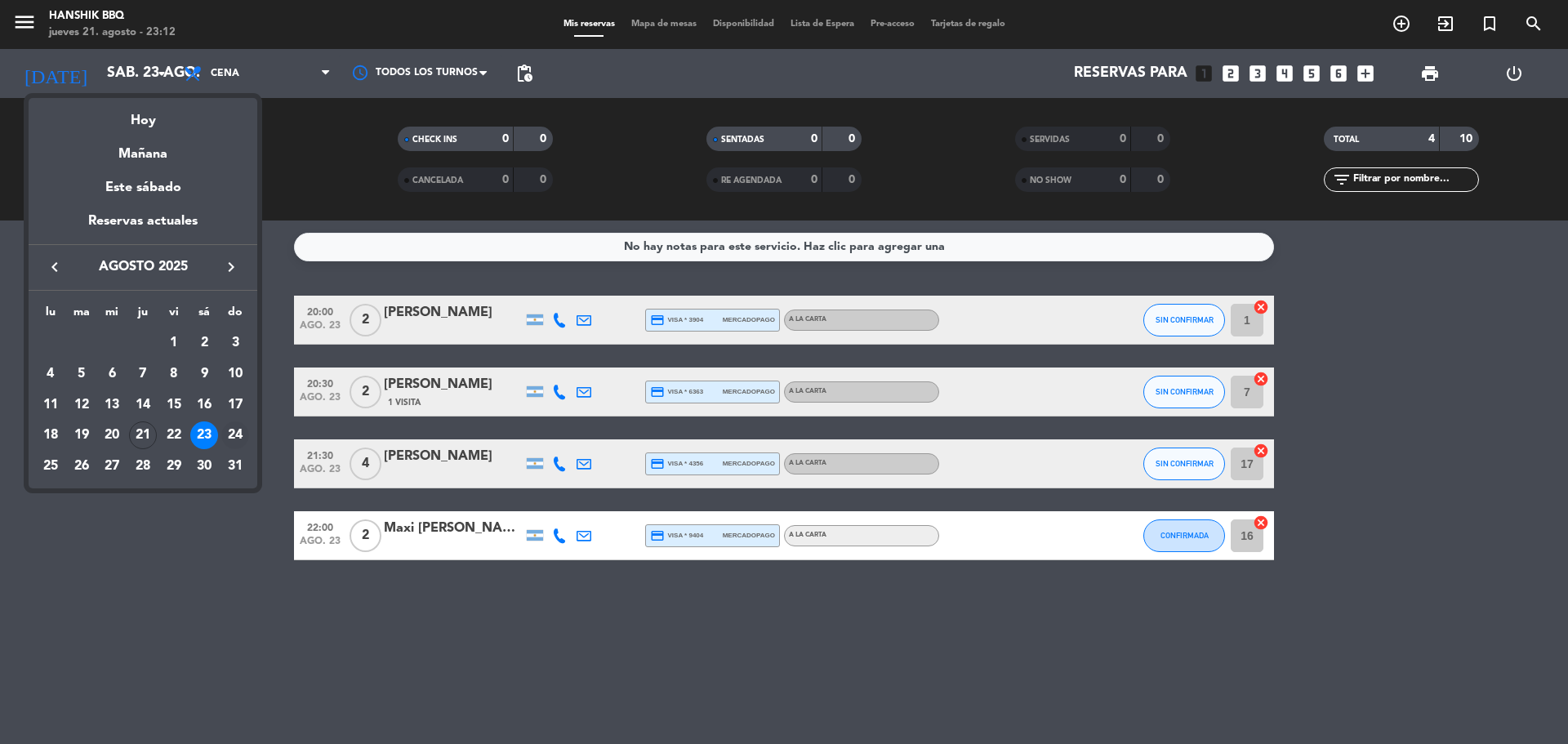
click at [234, 440] on div "24" at bounding box center [235, 434] width 28 height 28
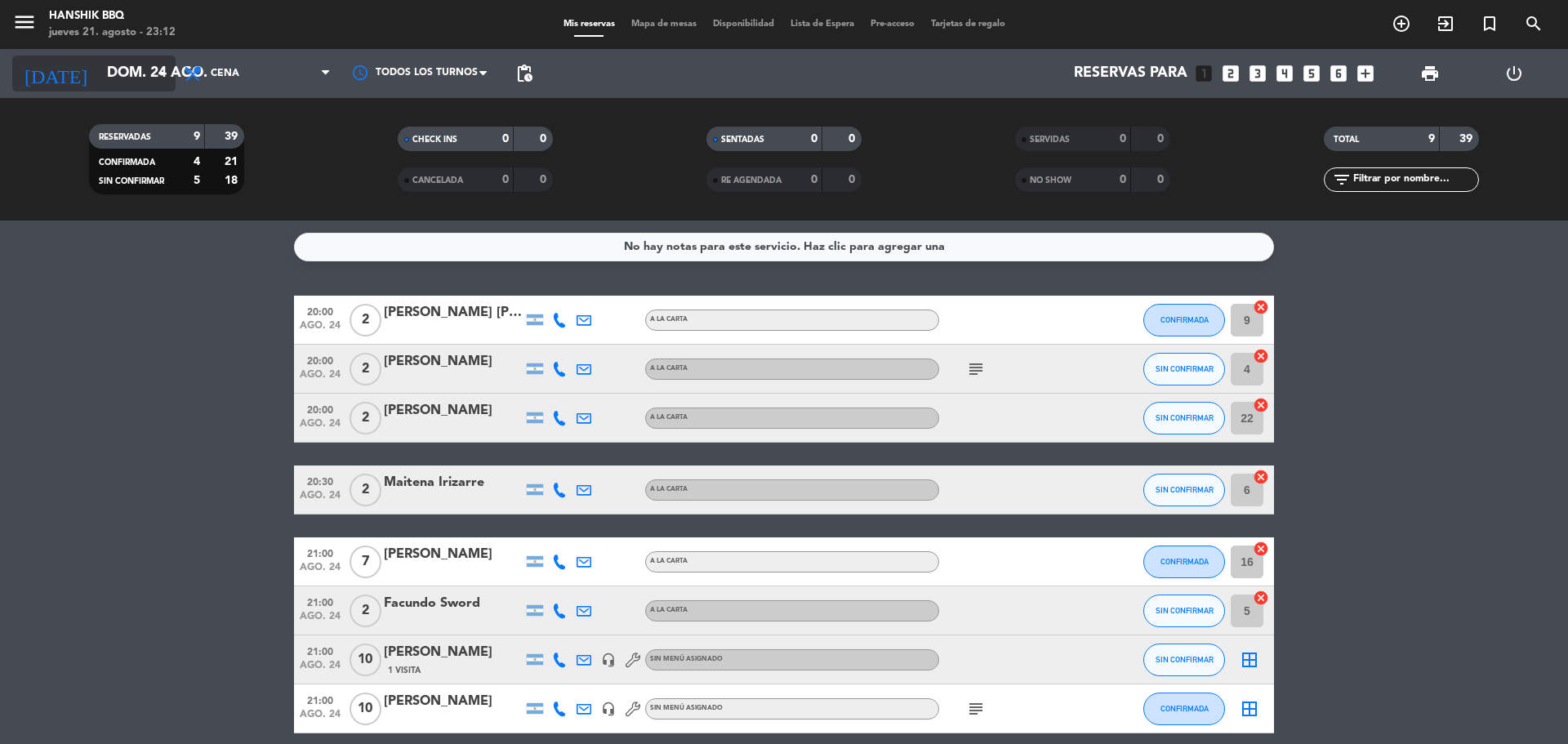
click at [174, 74] on input "dom. 24 ago." at bounding box center [194, 73] width 190 height 33
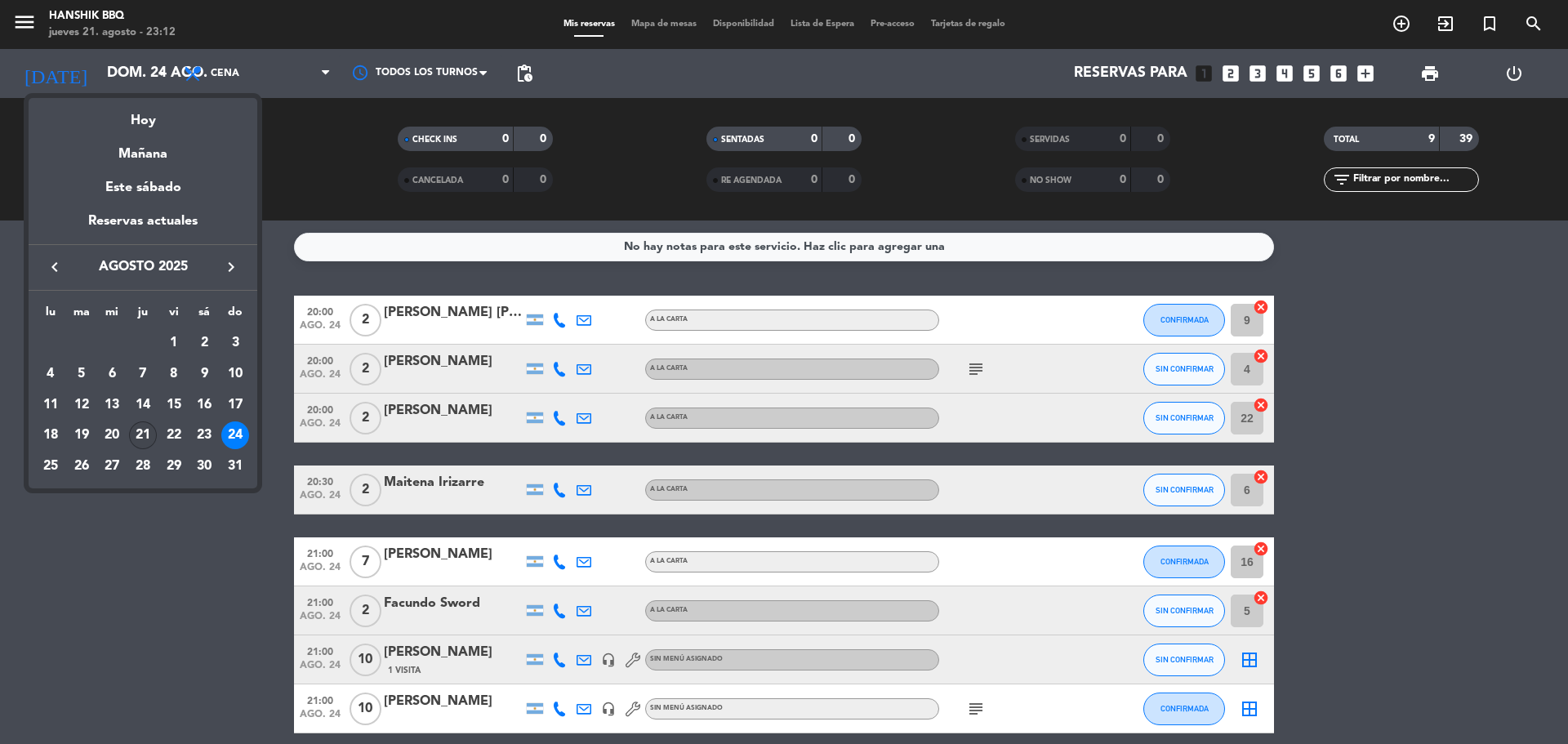
click at [144, 434] on div "21" at bounding box center [143, 434] width 28 height 28
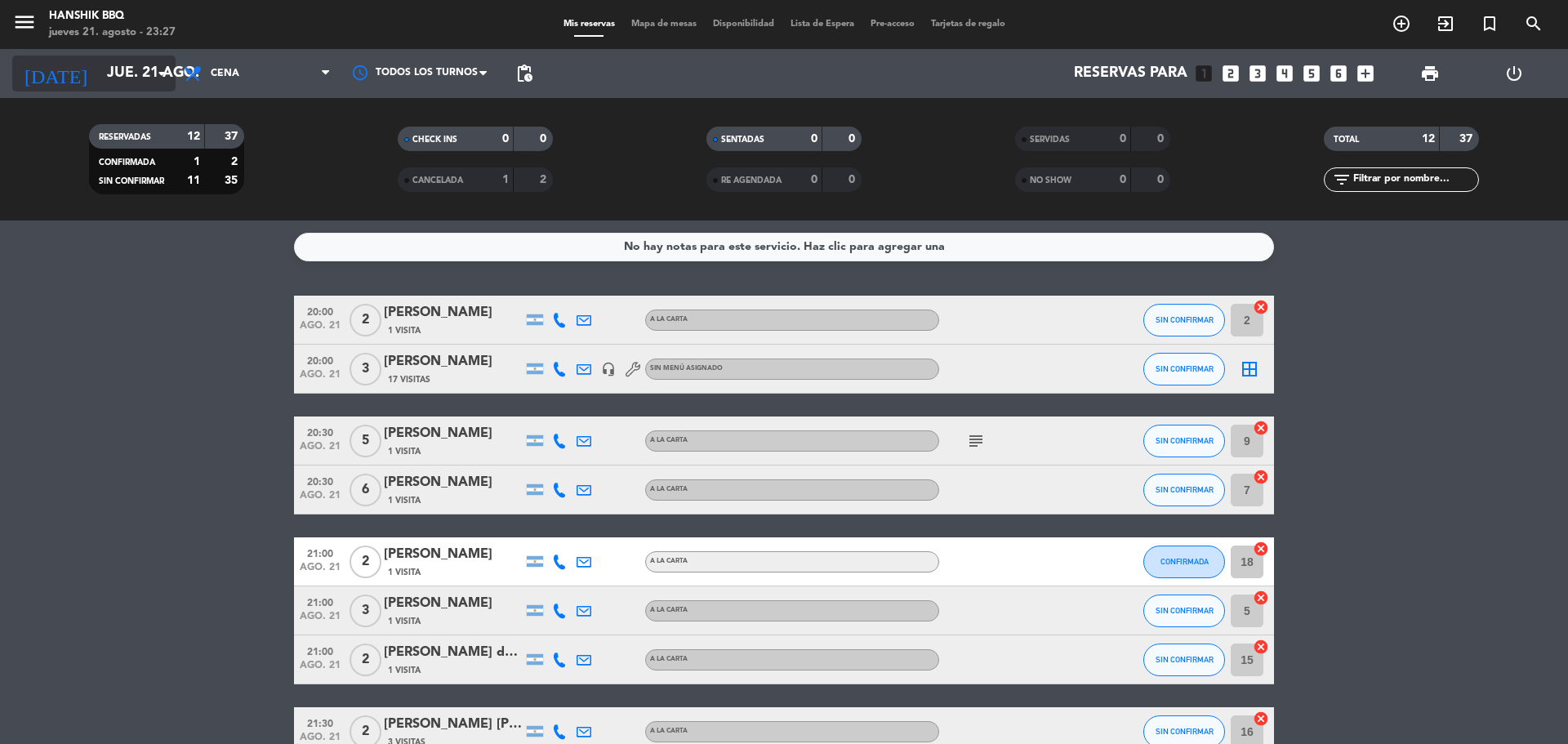
click at [133, 78] on input "jue. 21 ago." at bounding box center [194, 73] width 190 height 33
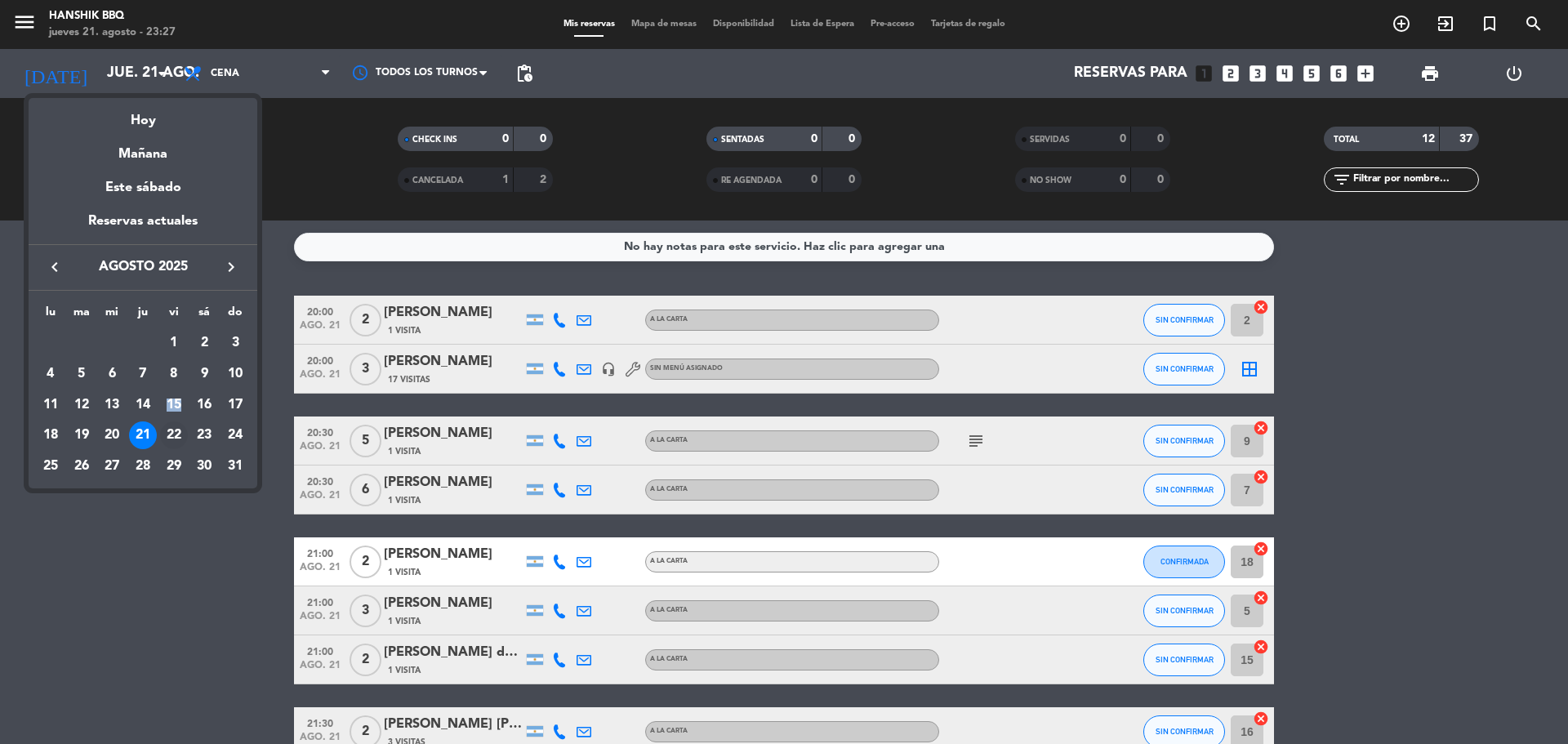
click at [184, 421] on tbody "AGO. 1 2 3 4 5 6 7 8 9 10 11 12 13 14 15 16 17 18 19 20 21 22 23 24 25 26 27 28…" at bounding box center [143, 403] width 215 height 153
click at [176, 430] on div "22" at bounding box center [174, 434] width 28 height 28
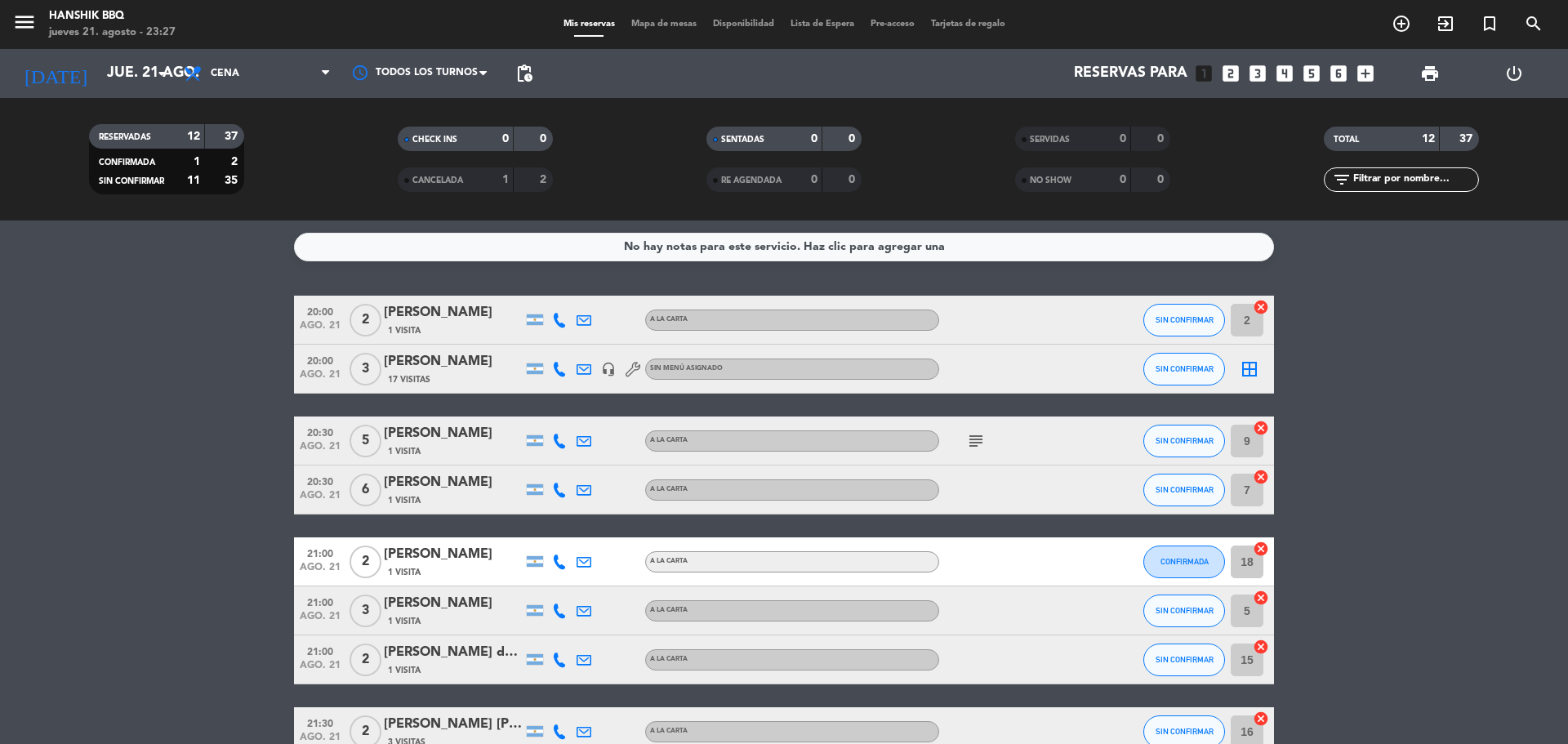
type input "vie. 22 ago."
